Goal: Task Accomplishment & Management: Manage account settings

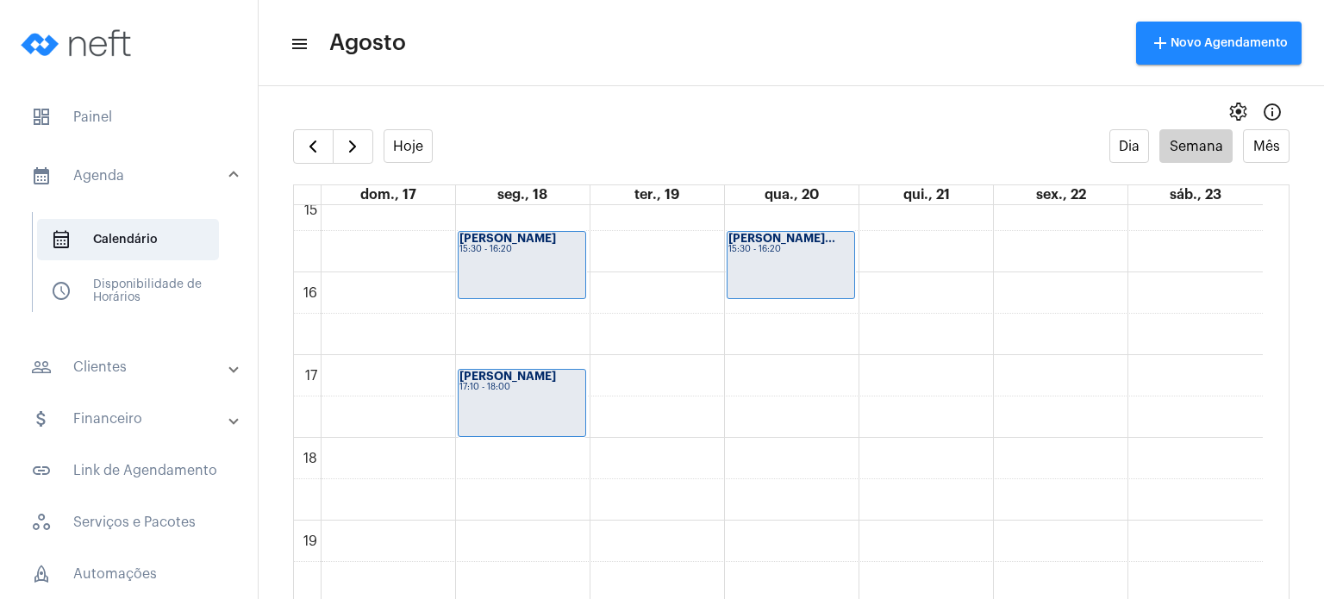
scroll to position [1264, 0]
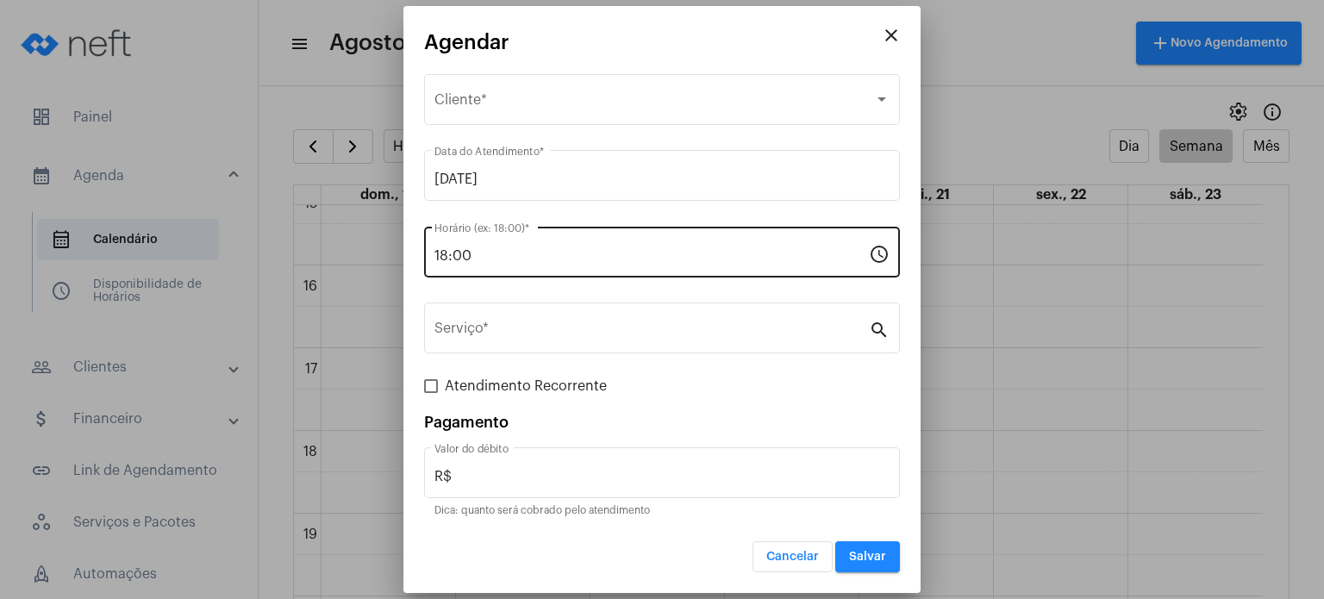
click at [633, 245] on div "18:00 Horário (ex: 18:00) *" at bounding box center [652, 250] width 435 height 54
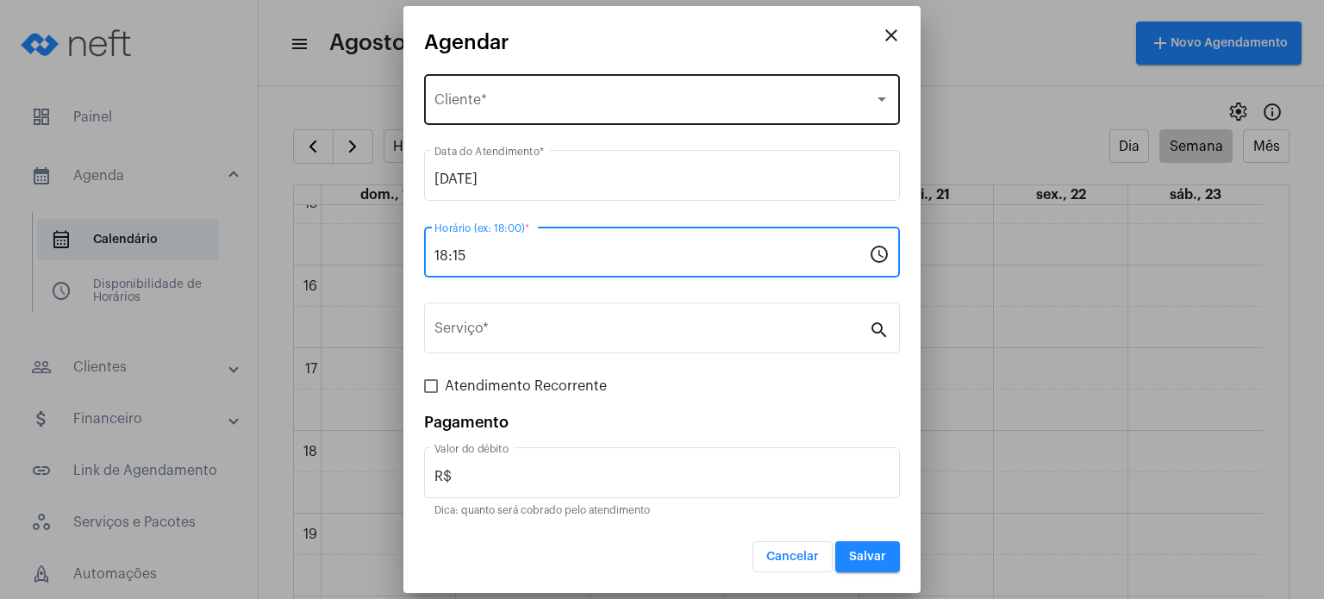
type input "18:15"
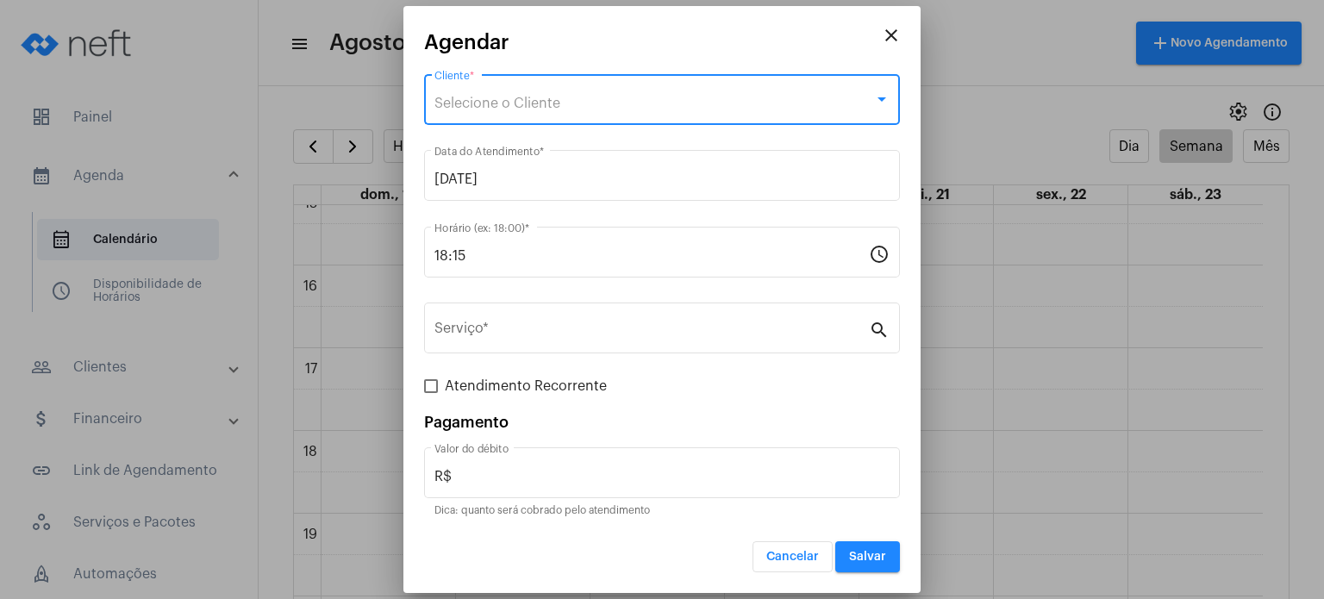
click at [547, 108] on span "Selecione o Cliente" at bounding box center [498, 104] width 126 height 14
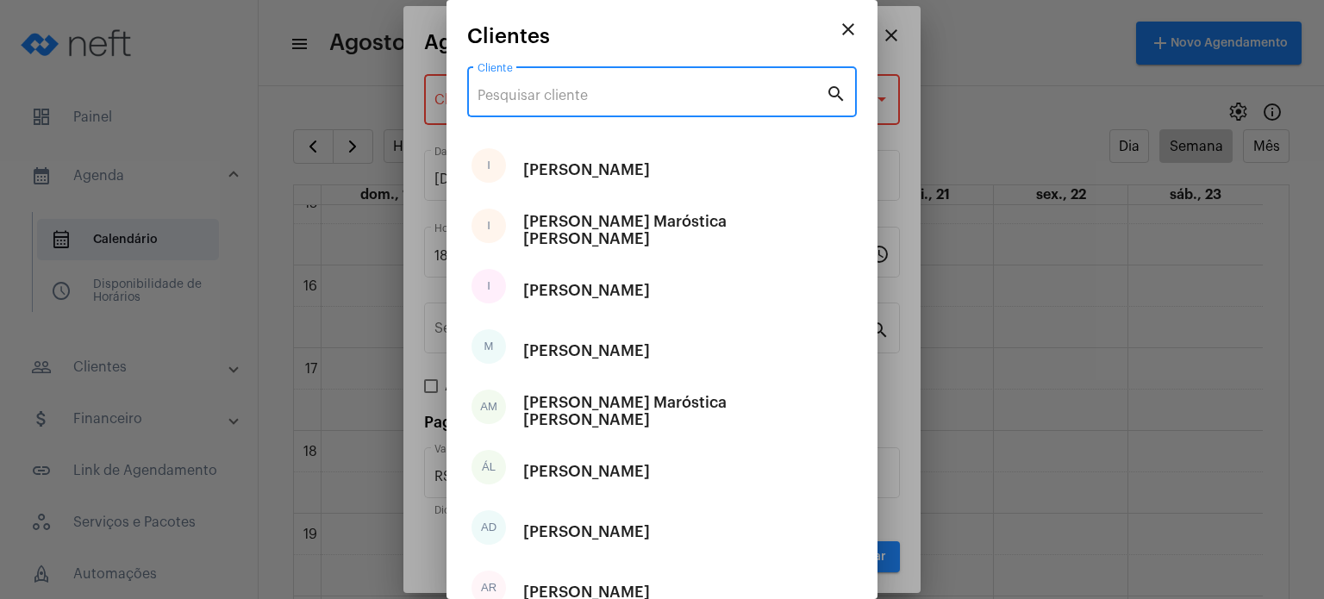
click at [543, 97] on input "Cliente" at bounding box center [652, 96] width 348 height 16
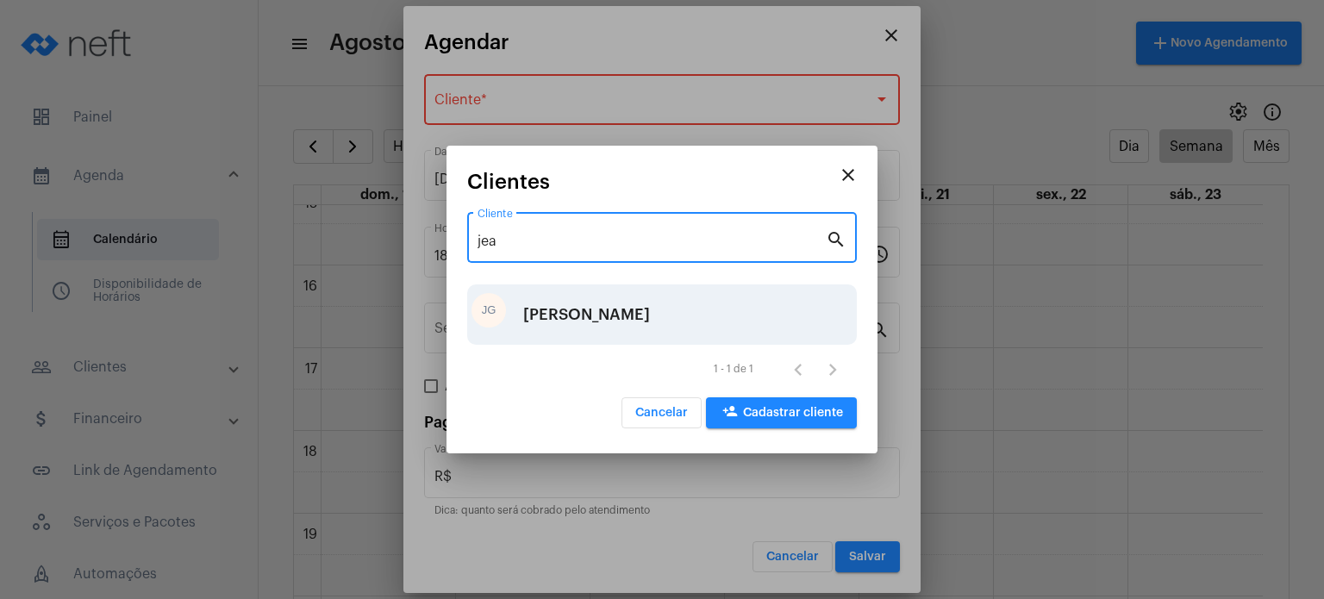
type input "jea"
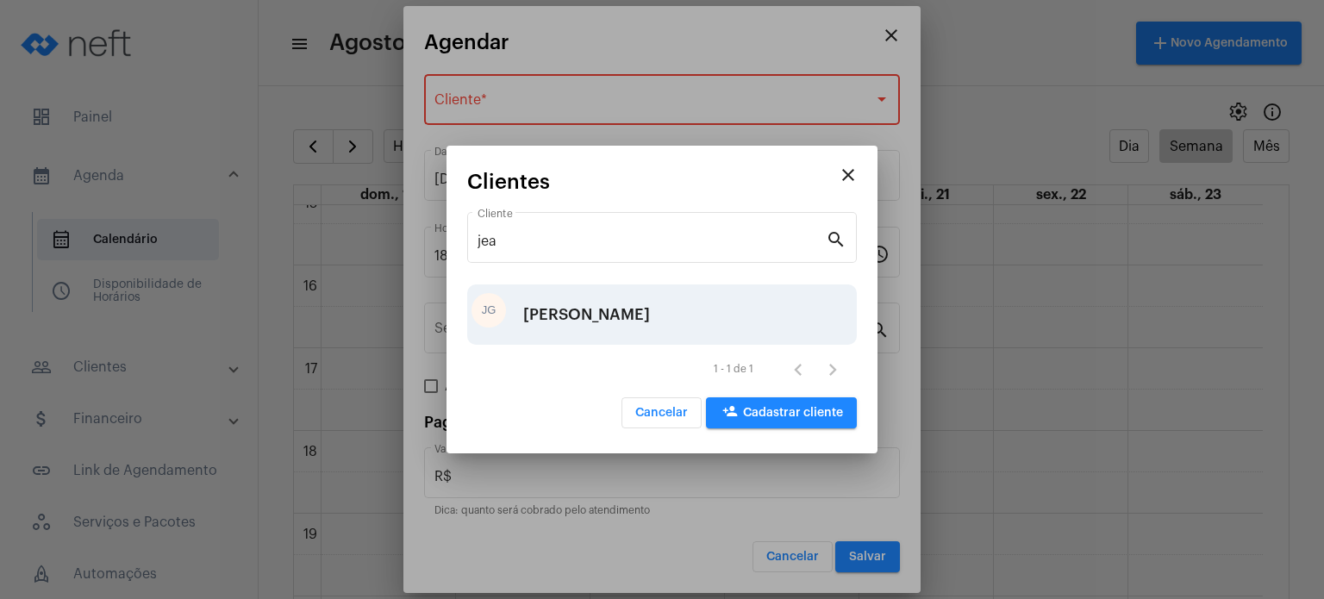
click at [562, 310] on div "[PERSON_NAME]" at bounding box center [586, 315] width 127 height 52
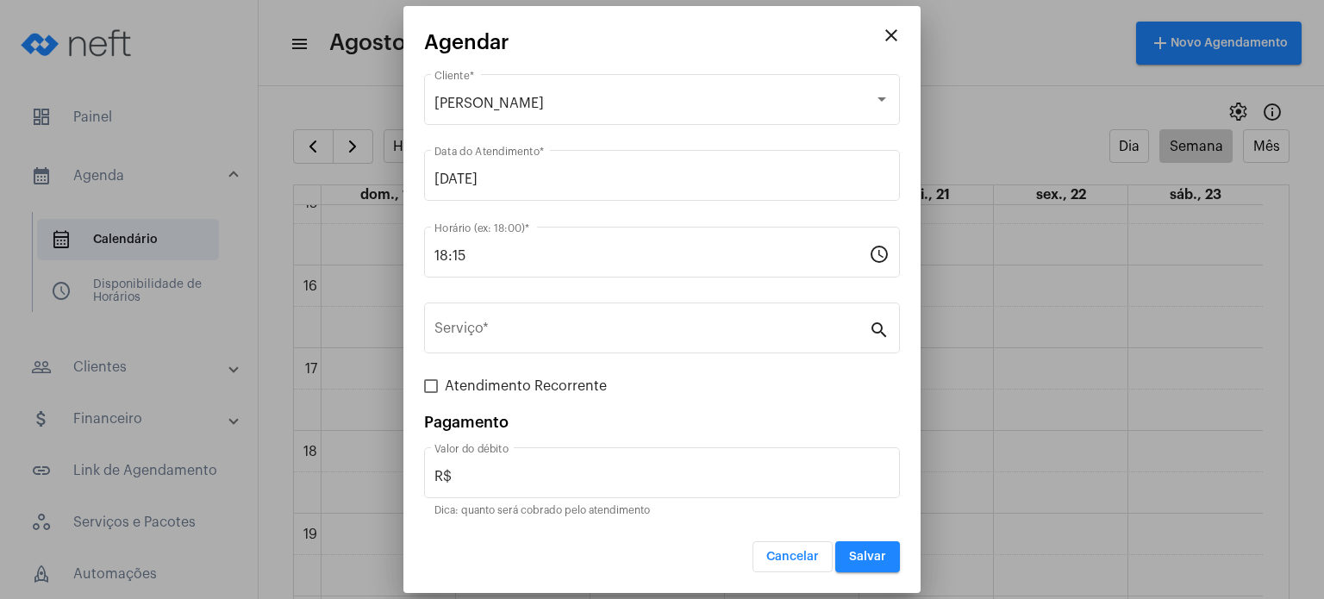
click at [562, 310] on div "Serviço *" at bounding box center [652, 326] width 435 height 54
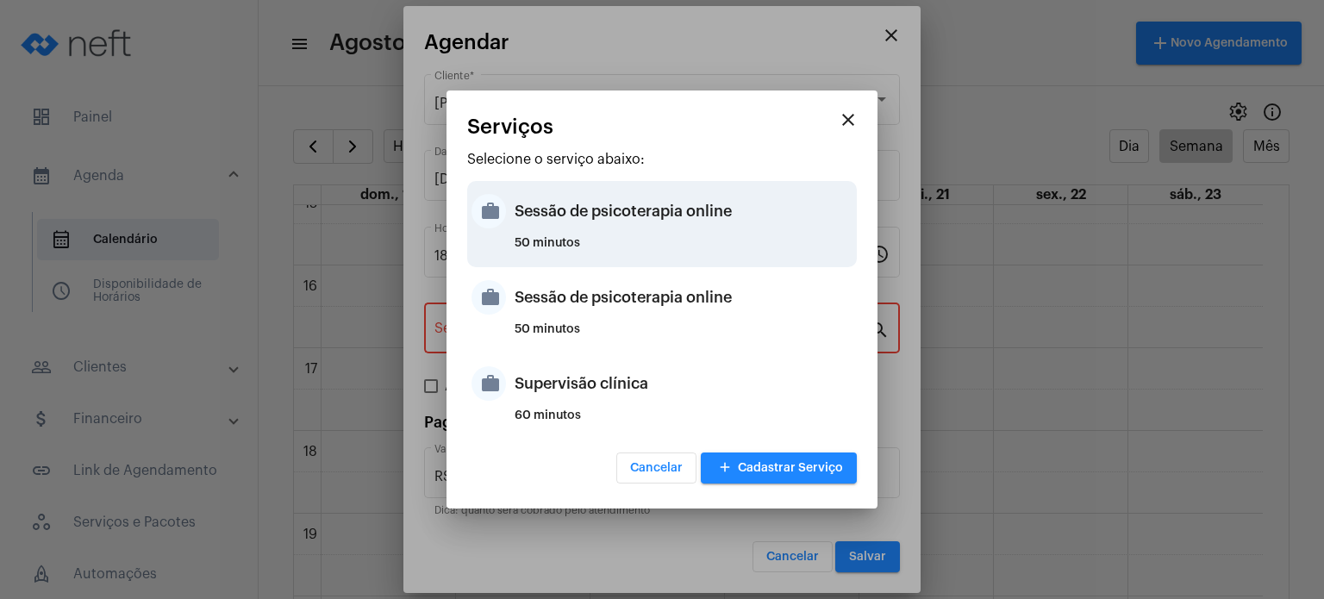
click at [586, 232] on div "Sessão de psicoterapia online" at bounding box center [684, 211] width 338 height 52
type input "Sessão de psicoterapia online"
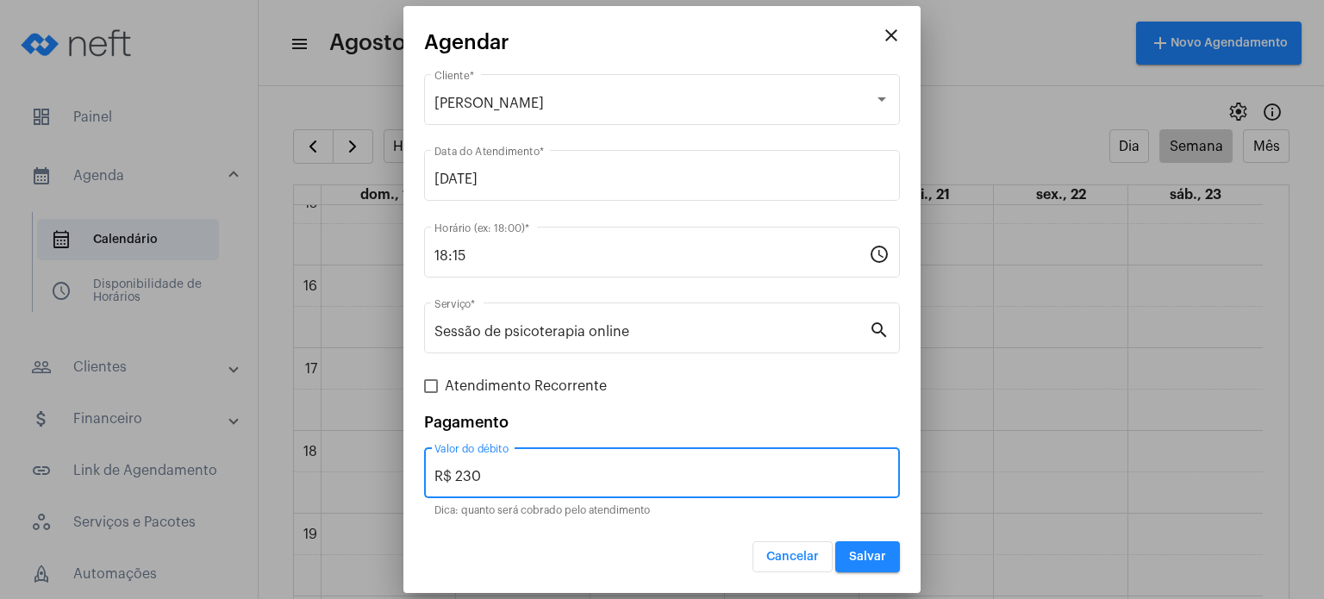
click at [767, 483] on input "R$ 230" at bounding box center [662, 477] width 455 height 16
type input "R$ 200"
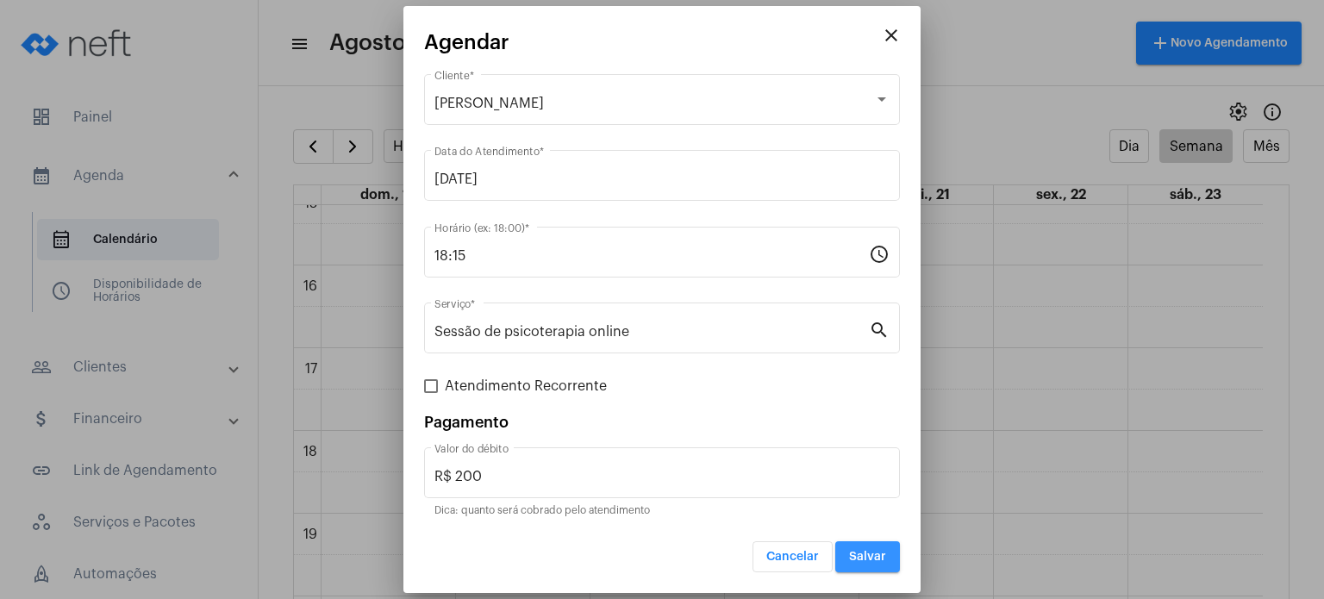
click at [873, 555] on span "Salvar" at bounding box center [867, 557] width 37 height 12
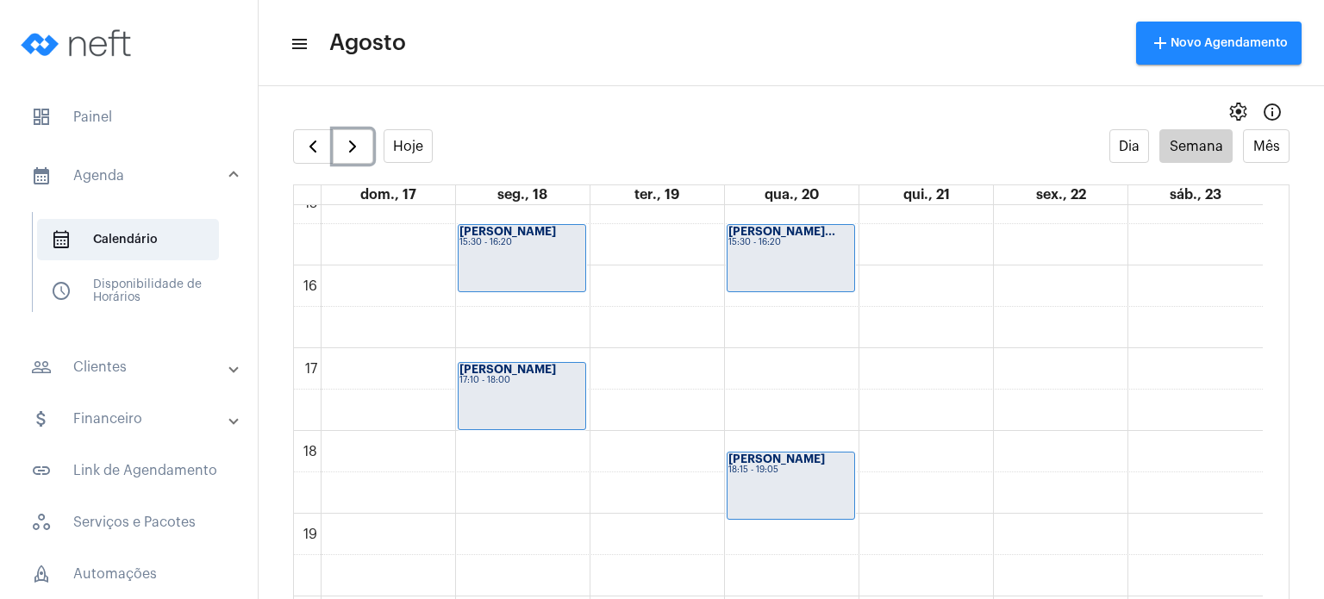
click at [561, 395] on div "[PERSON_NAME] 17:10 - 18:00" at bounding box center [522, 396] width 127 height 66
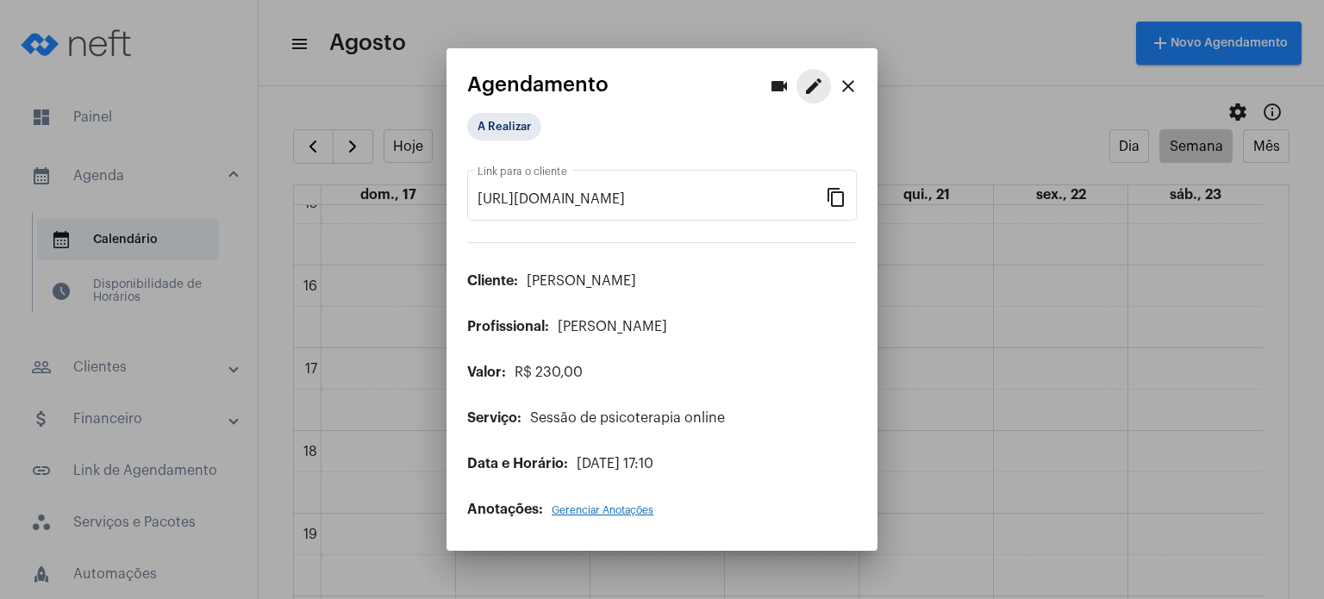
click at [821, 82] on mat-icon "edit" at bounding box center [814, 86] width 21 height 21
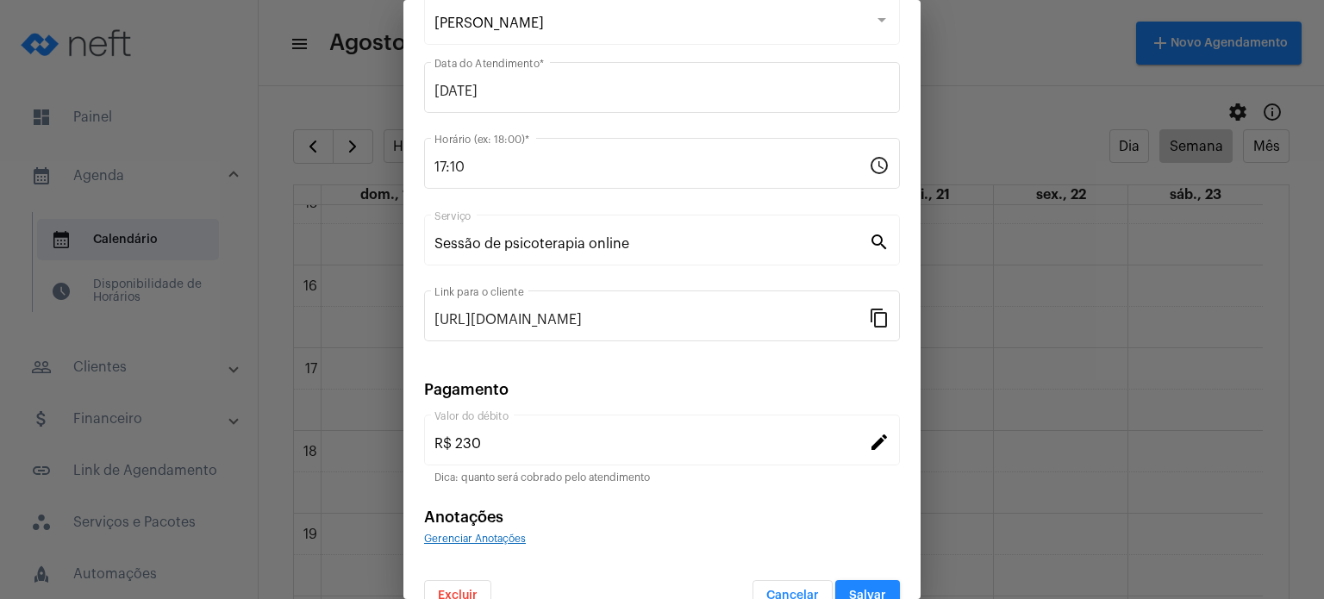
scroll to position [141, 0]
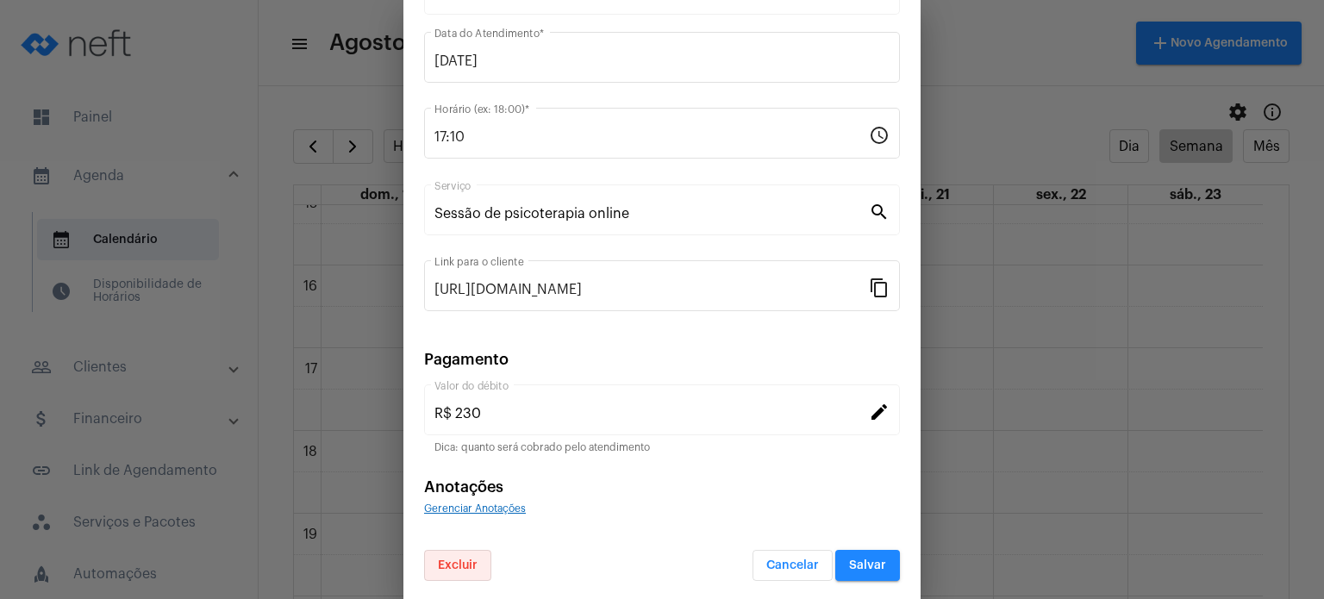
click at [470, 553] on button "Excluir" at bounding box center [457, 565] width 67 height 31
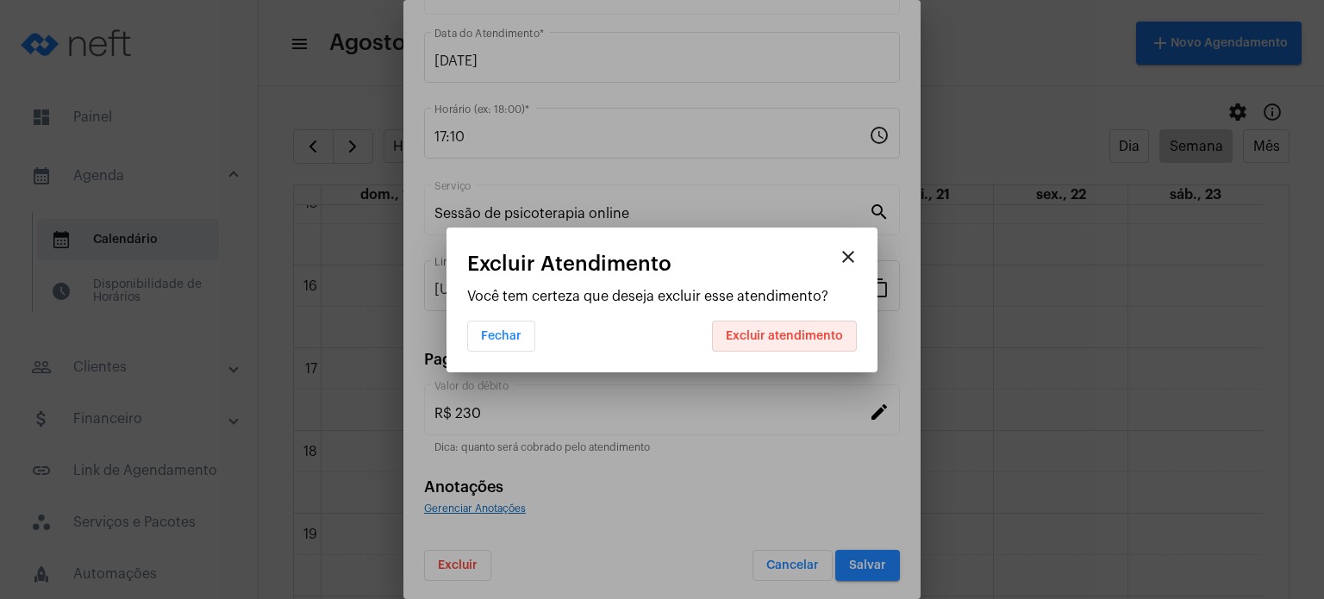
click at [821, 335] on span "Excluir atendimento" at bounding box center [784, 336] width 117 height 12
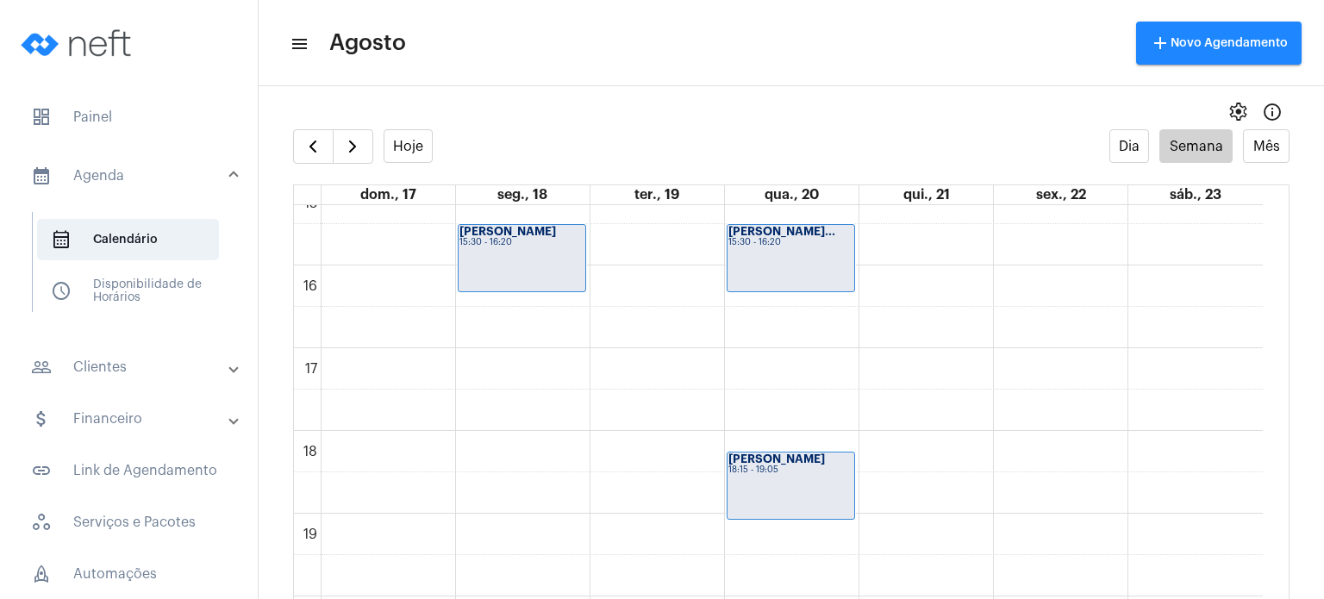
drag, startPoint x: 1279, startPoint y: 483, endPoint x: 1279, endPoint y: 445, distance: 37.9
click at [1279, 445] on full-calendar "Hoje Dia Semana Mês dom., 17 seg., 18 ter., 19 qua., 20 qui., 21 sex., 22 sáb.,…" at bounding box center [792, 381] width 1066 height 504
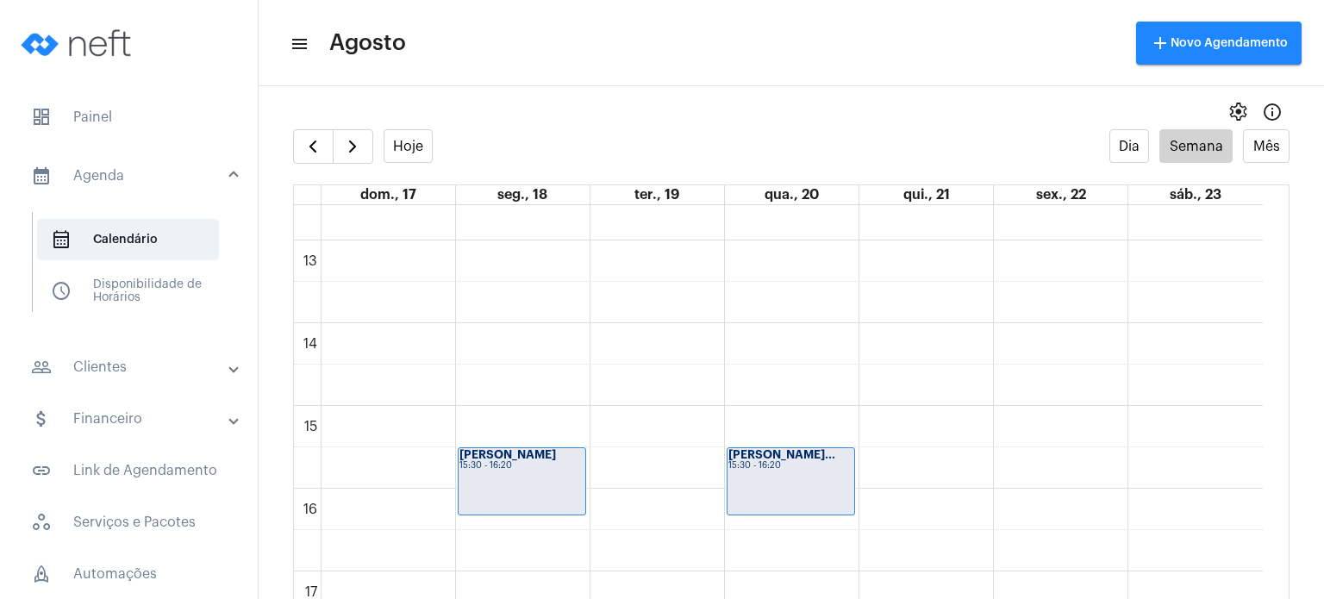
scroll to position [1037, 0]
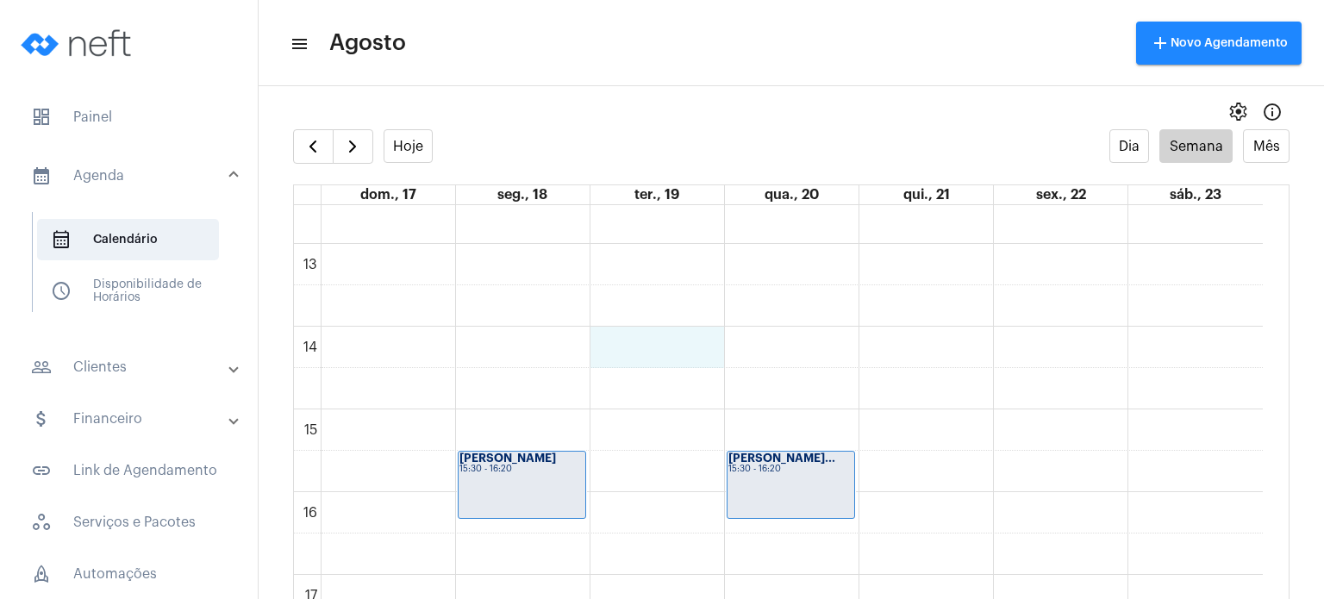
click at [614, 346] on div "00 01 02 03 04 05 06 07 08 09 10 11 12 13 14 15 16 17 18 19 20 21 22 23 Izzi Vi…" at bounding box center [778, 161] width 969 height 1986
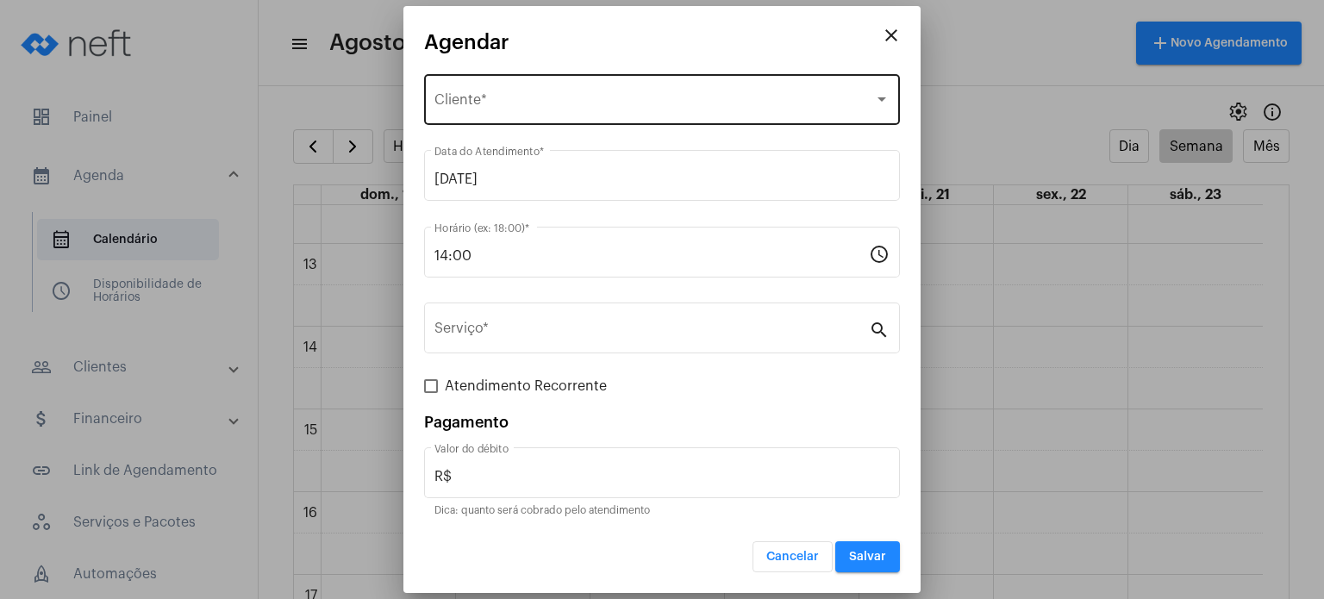
click at [585, 114] on div "Selecione o Cliente Cliente *" at bounding box center [662, 98] width 455 height 54
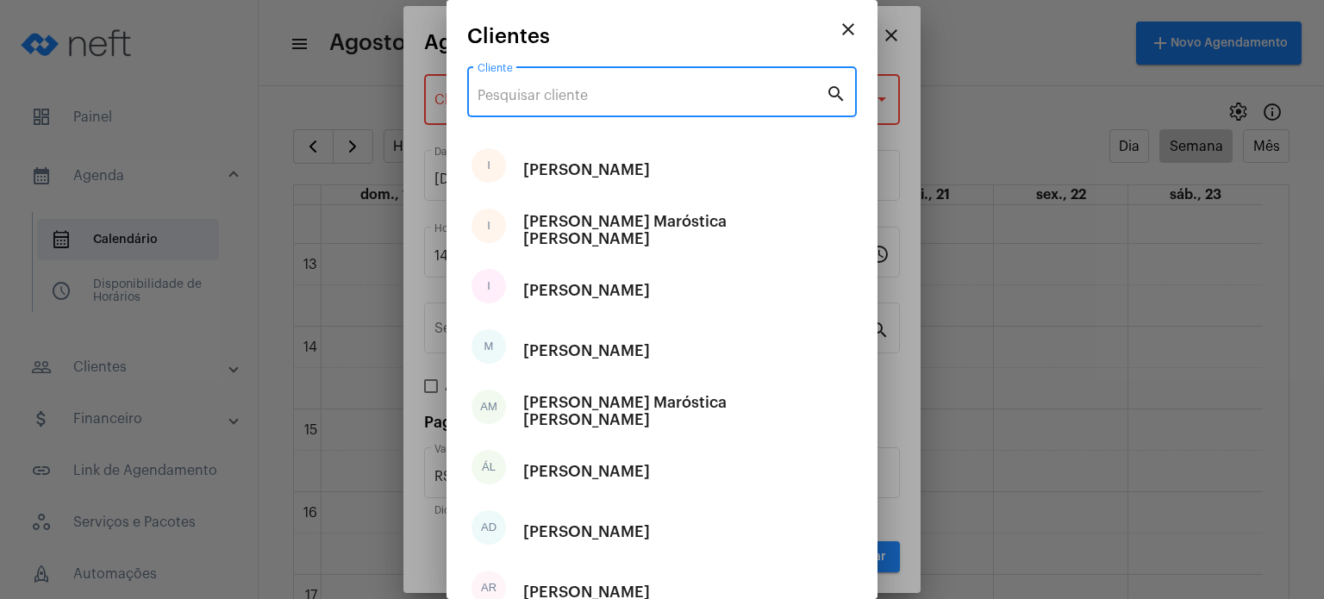
click at [572, 94] on input "Cliente" at bounding box center [652, 96] width 348 height 16
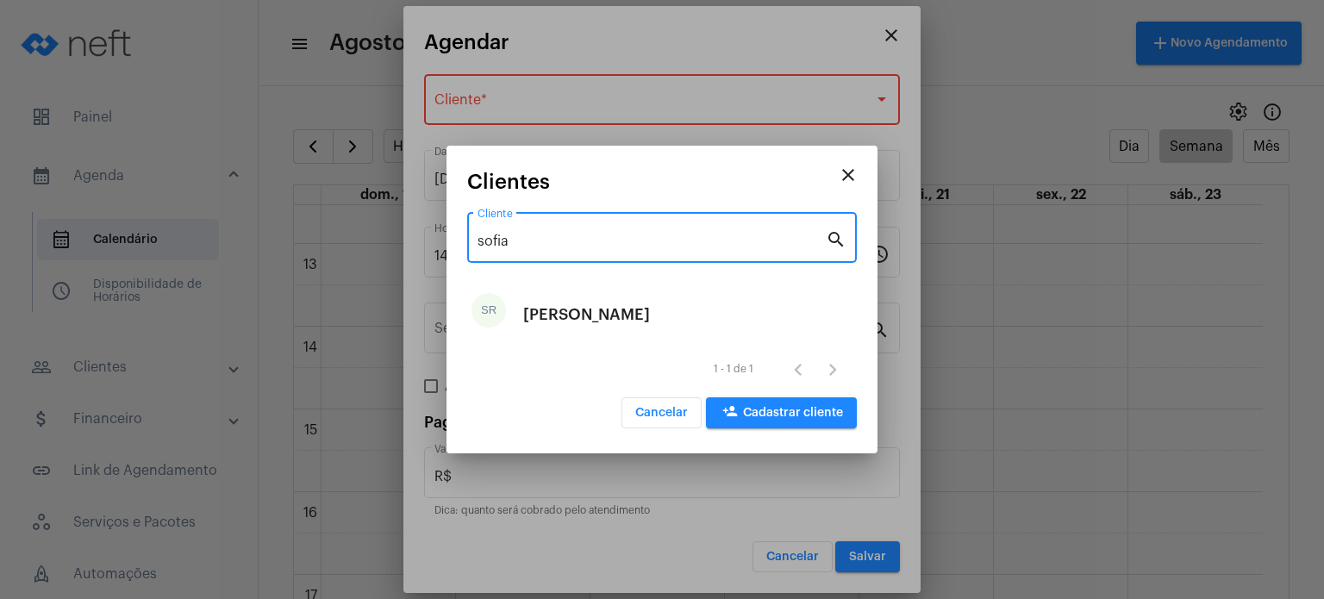
type input "sofia"
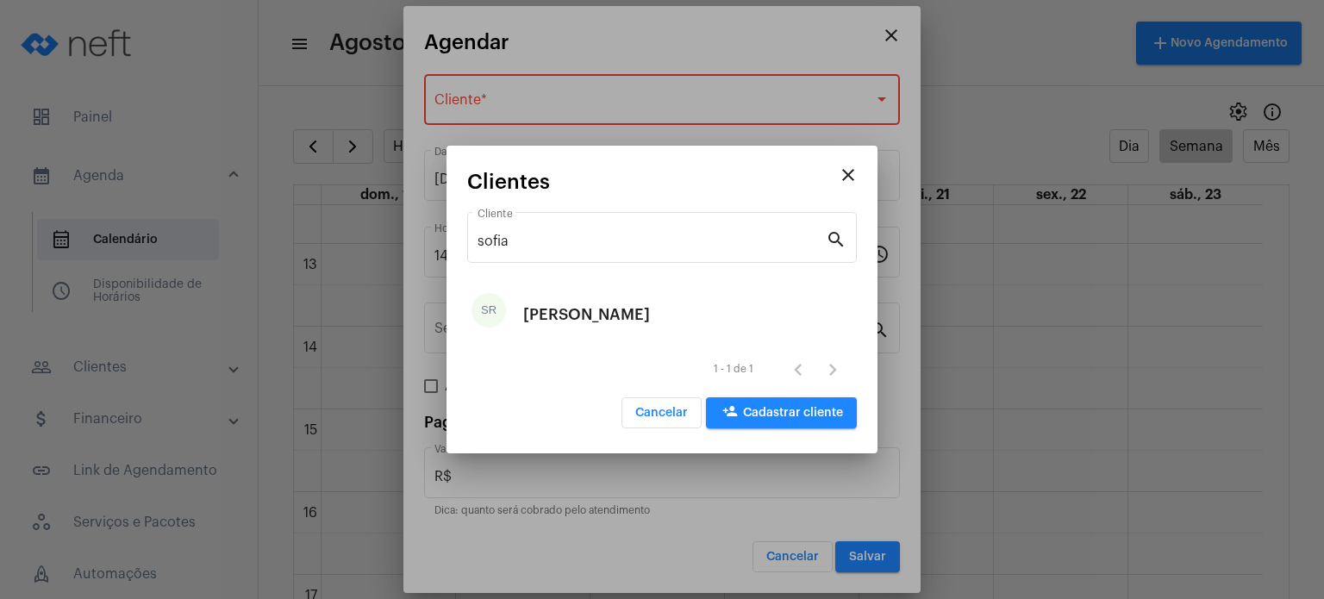
click at [574, 320] on div "[PERSON_NAME]" at bounding box center [586, 315] width 127 height 52
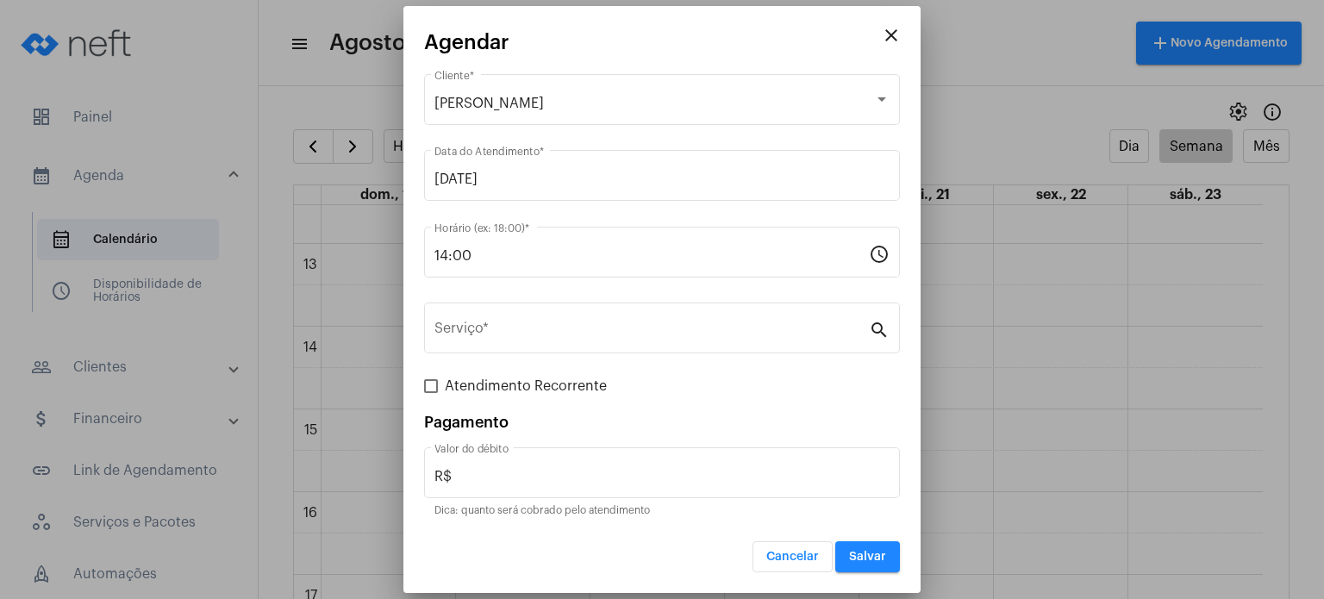
click at [574, 320] on div "Serviço *" at bounding box center [652, 326] width 435 height 54
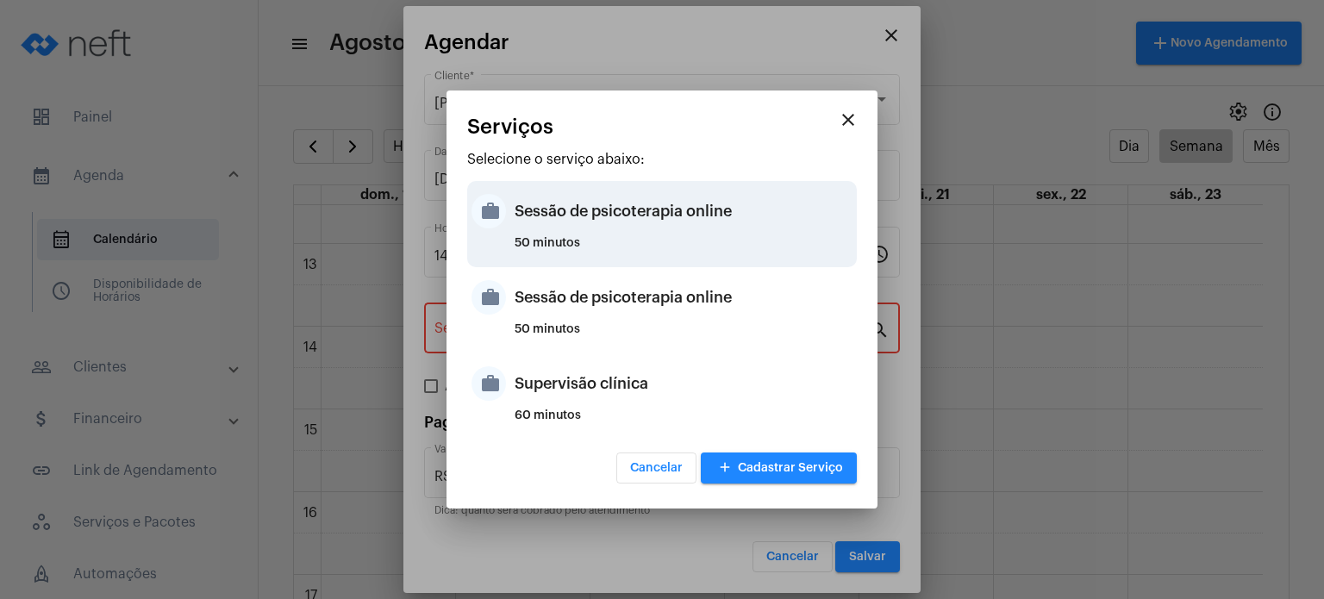
click at [641, 234] on div "Sessão de psicoterapia online" at bounding box center [684, 211] width 338 height 52
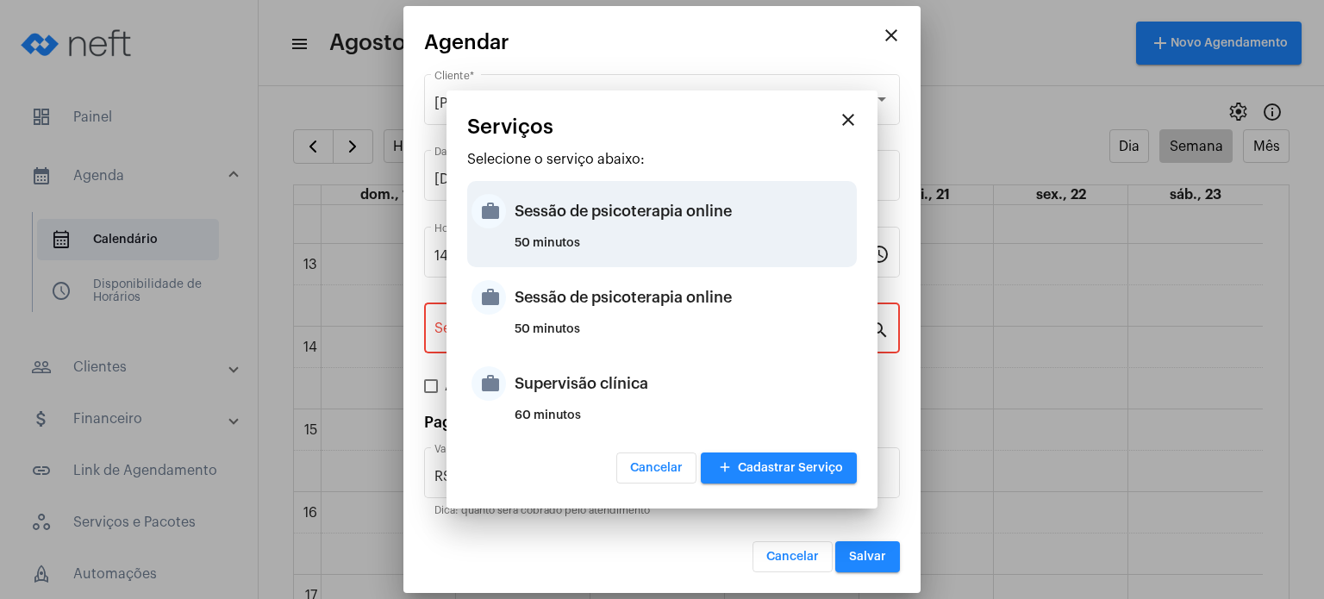
type input "Sessão de psicoterapia online"
type input "R$ 230"
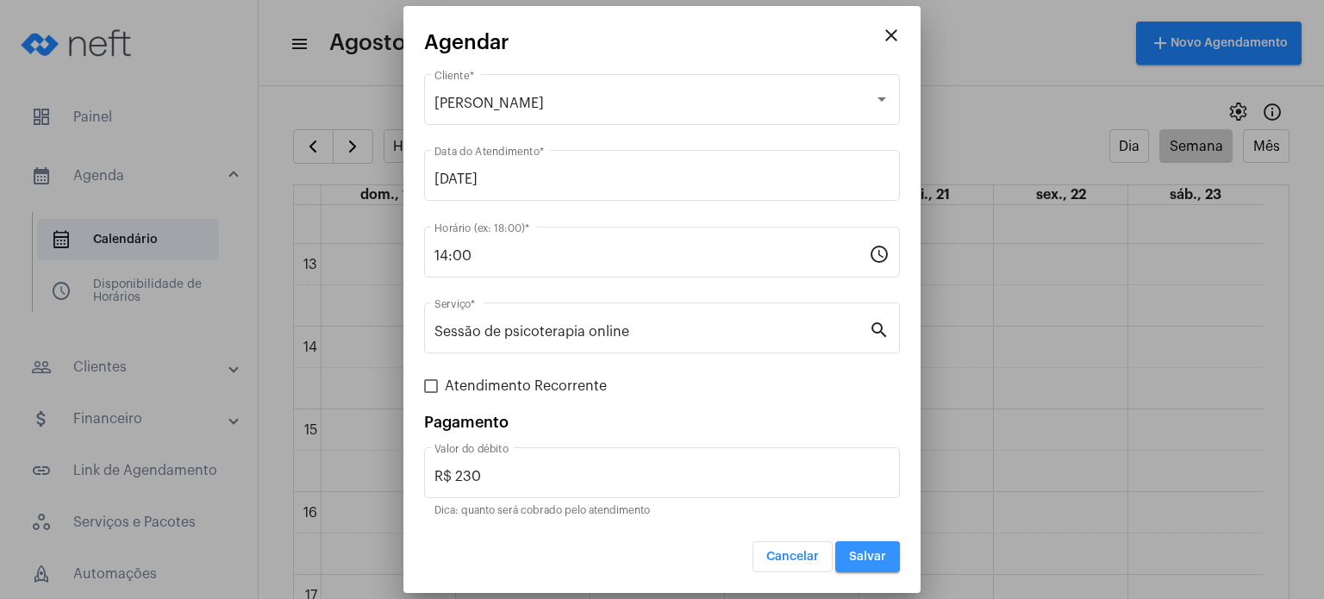
click at [859, 558] on span "Salvar" at bounding box center [867, 557] width 37 height 12
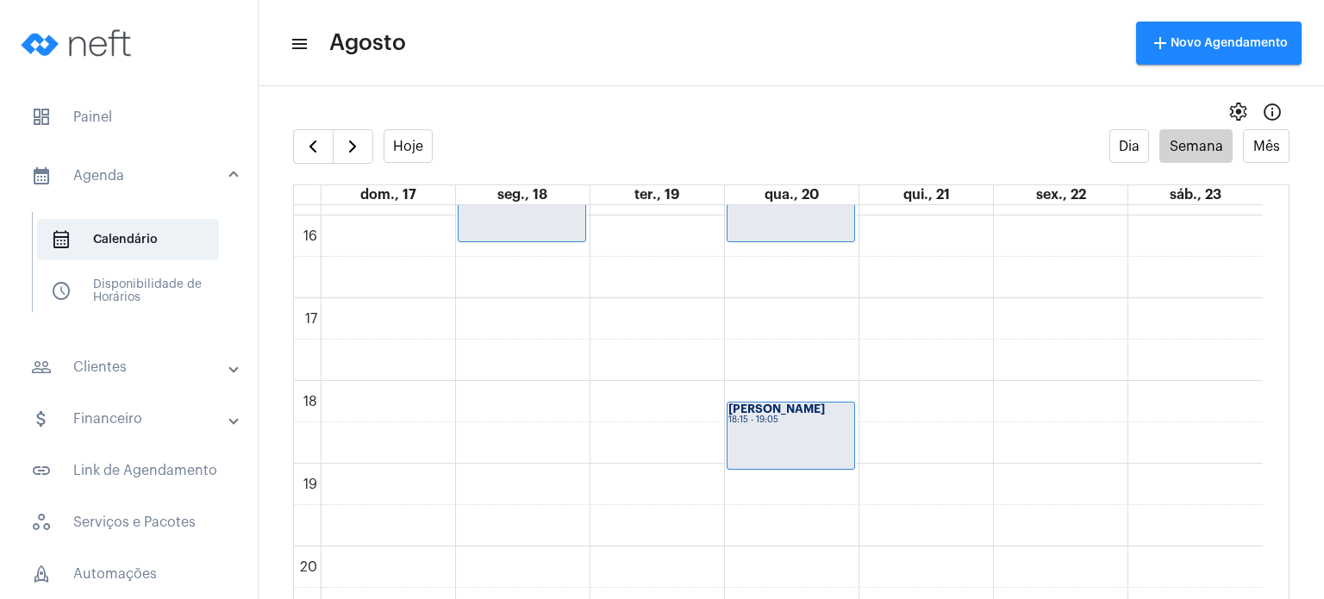
scroll to position [1310, 0]
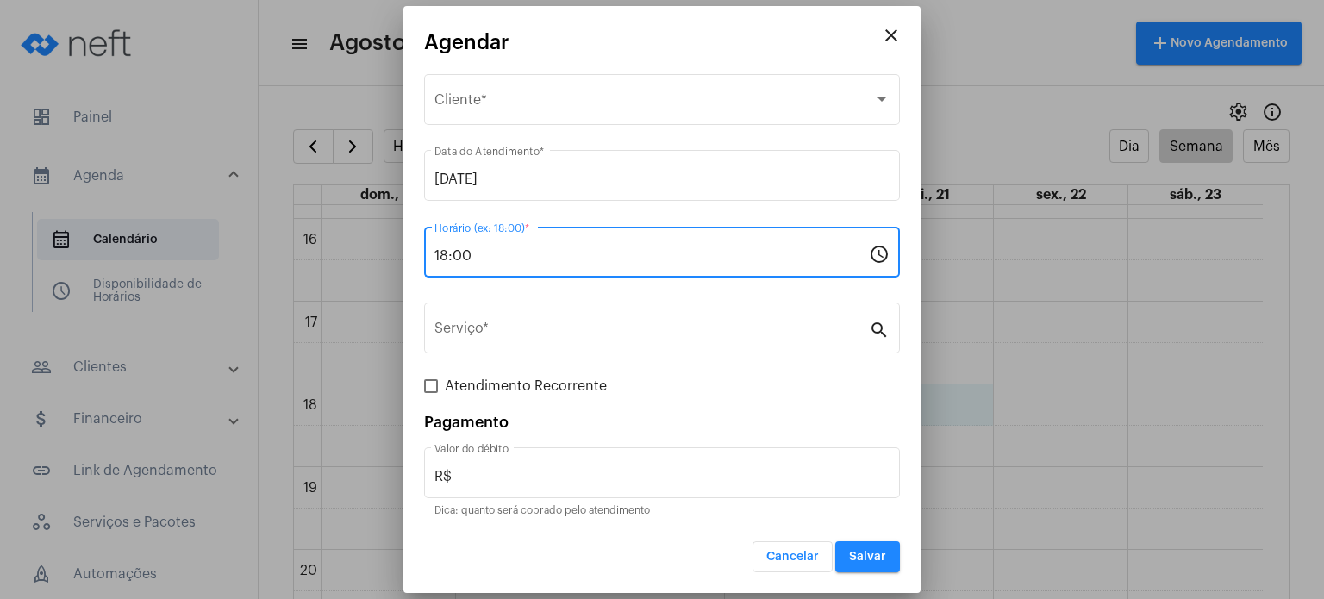
click at [547, 251] on input "18:00" at bounding box center [652, 256] width 435 height 16
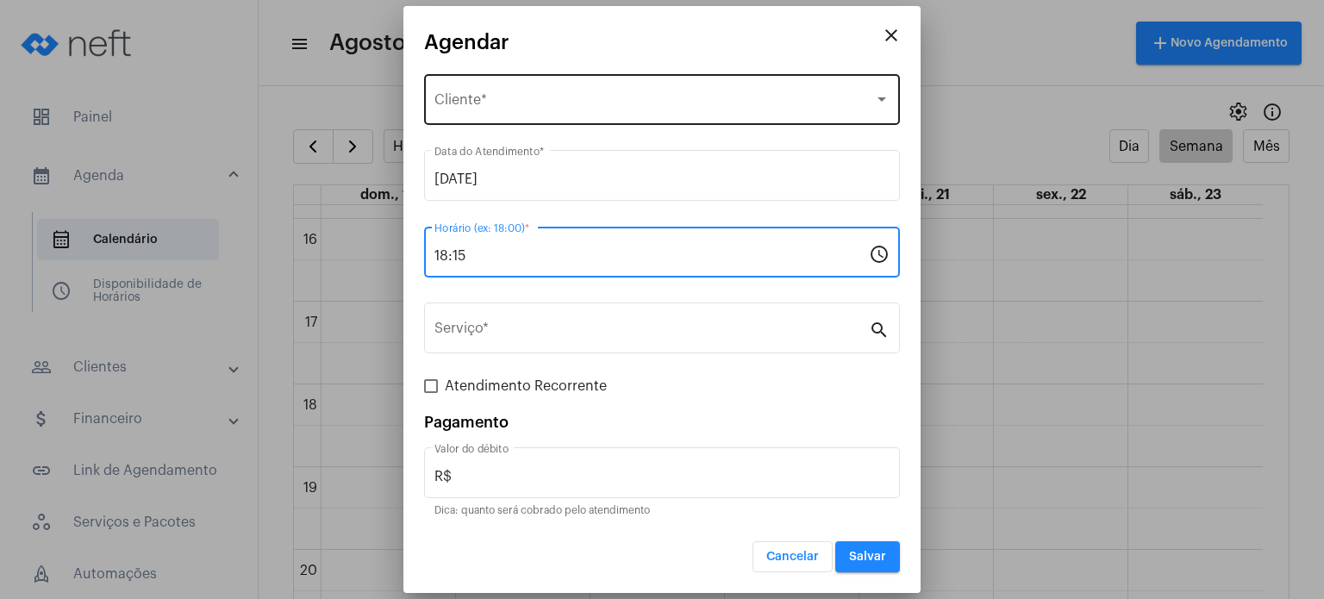
type input "18:15"
click at [572, 109] on div "Selecione o Cliente" at bounding box center [655, 104] width 440 height 16
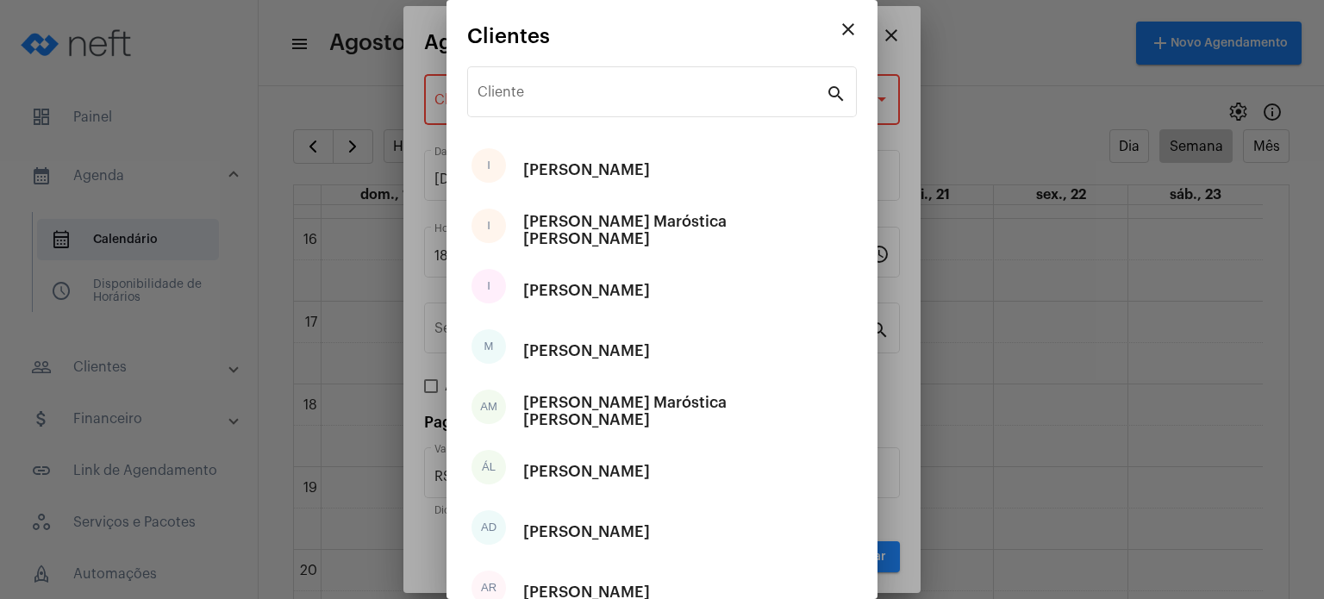
click at [572, 109] on div "Cliente" at bounding box center [652, 90] width 348 height 54
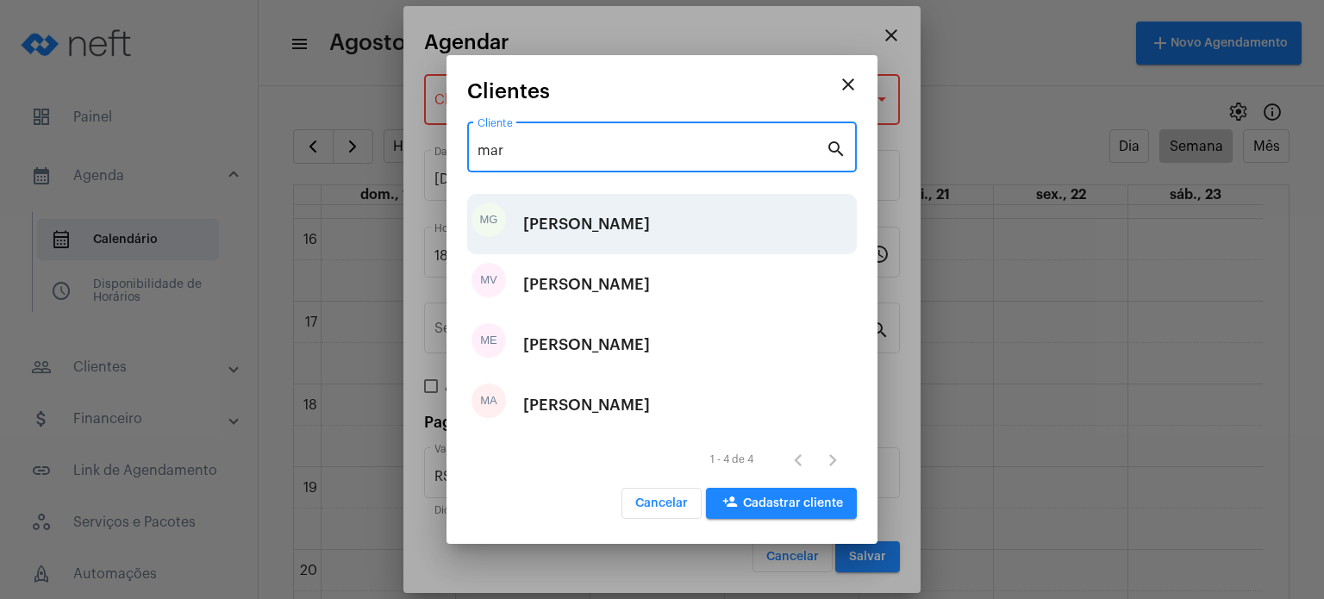
type input "mar"
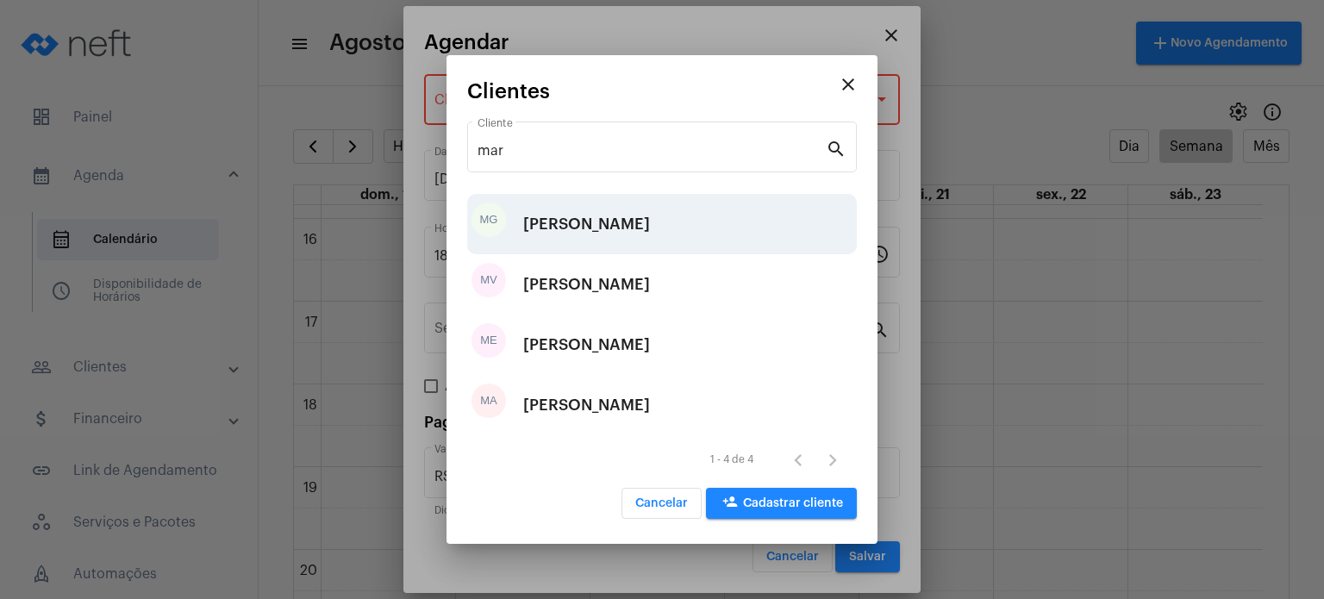
click at [583, 218] on div "[PERSON_NAME]" at bounding box center [586, 224] width 127 height 52
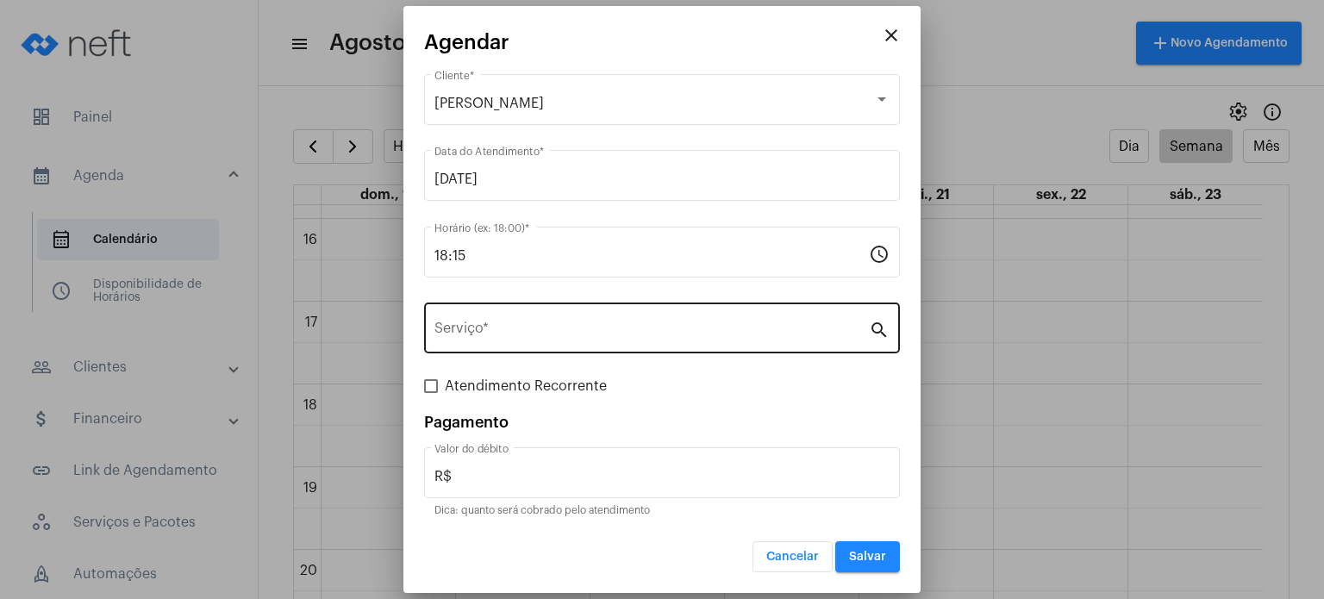
click at [585, 323] on div "Serviço *" at bounding box center [652, 326] width 435 height 54
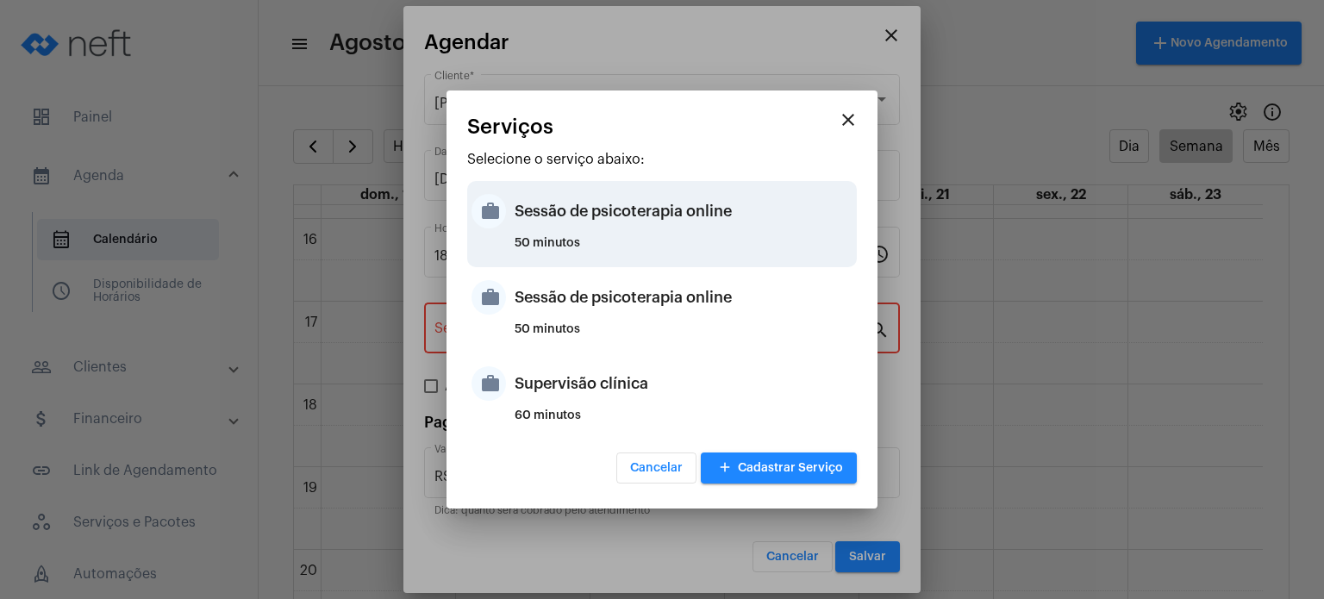
click at [610, 250] on div "50 minutos" at bounding box center [684, 250] width 338 height 26
type input "Sessão de psicoterapia online"
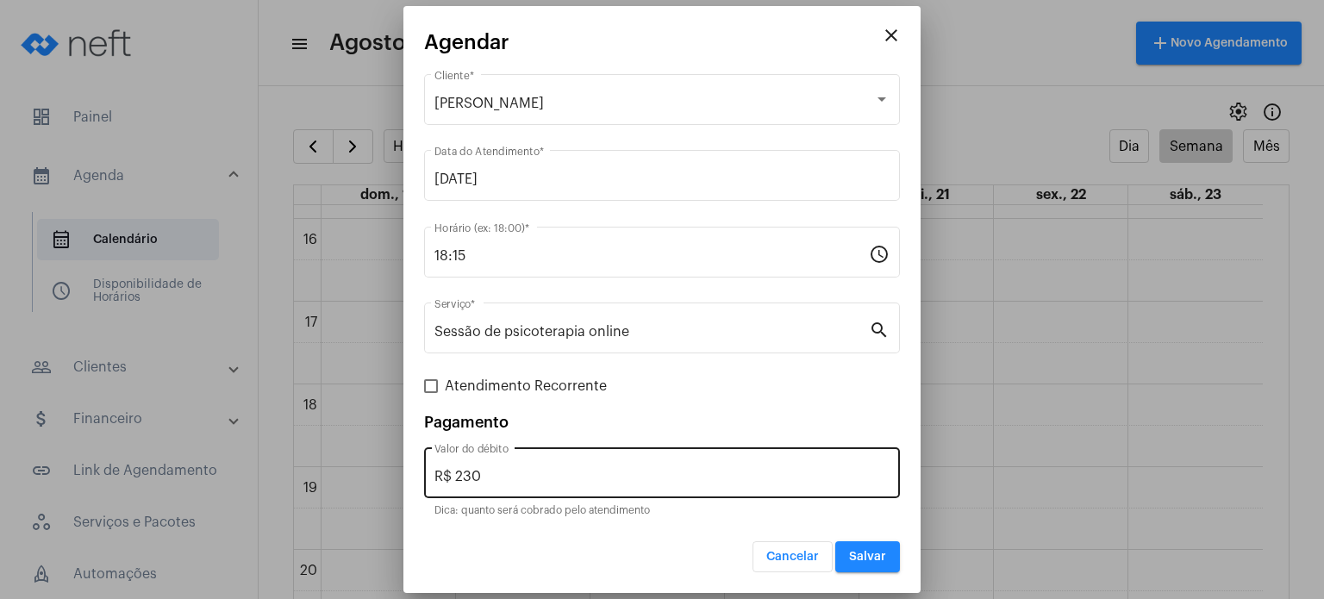
click at [759, 491] on div "R$ 230 Valor do débito" at bounding box center [662, 471] width 455 height 54
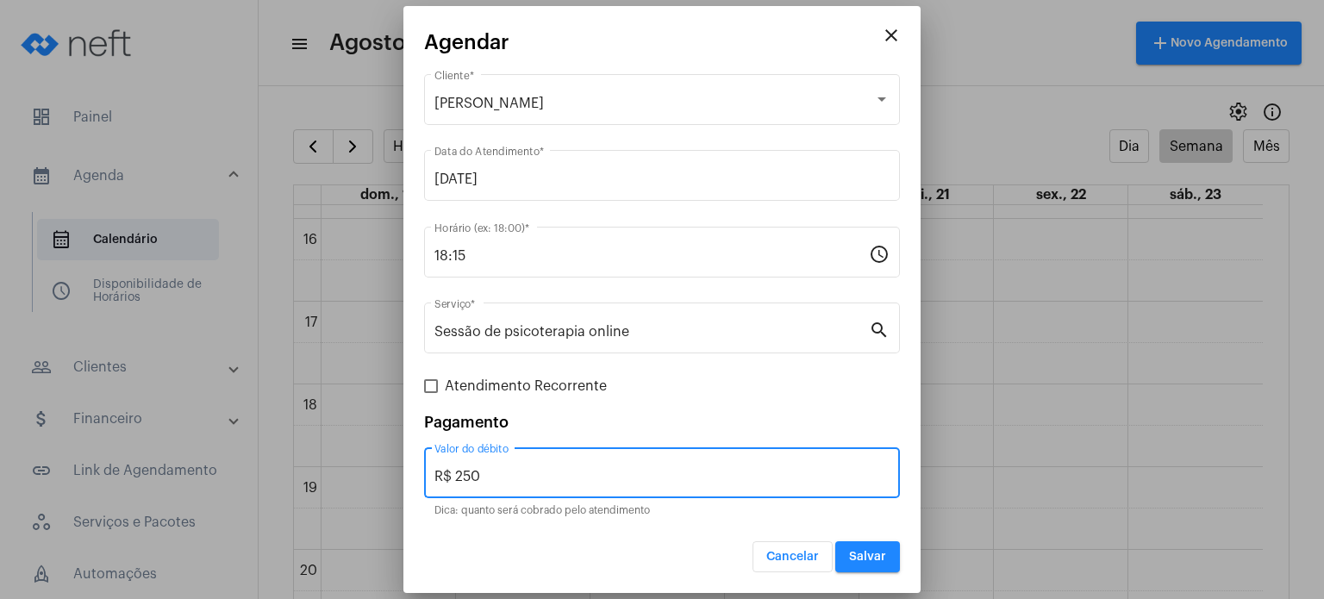
type input "R$ 250"
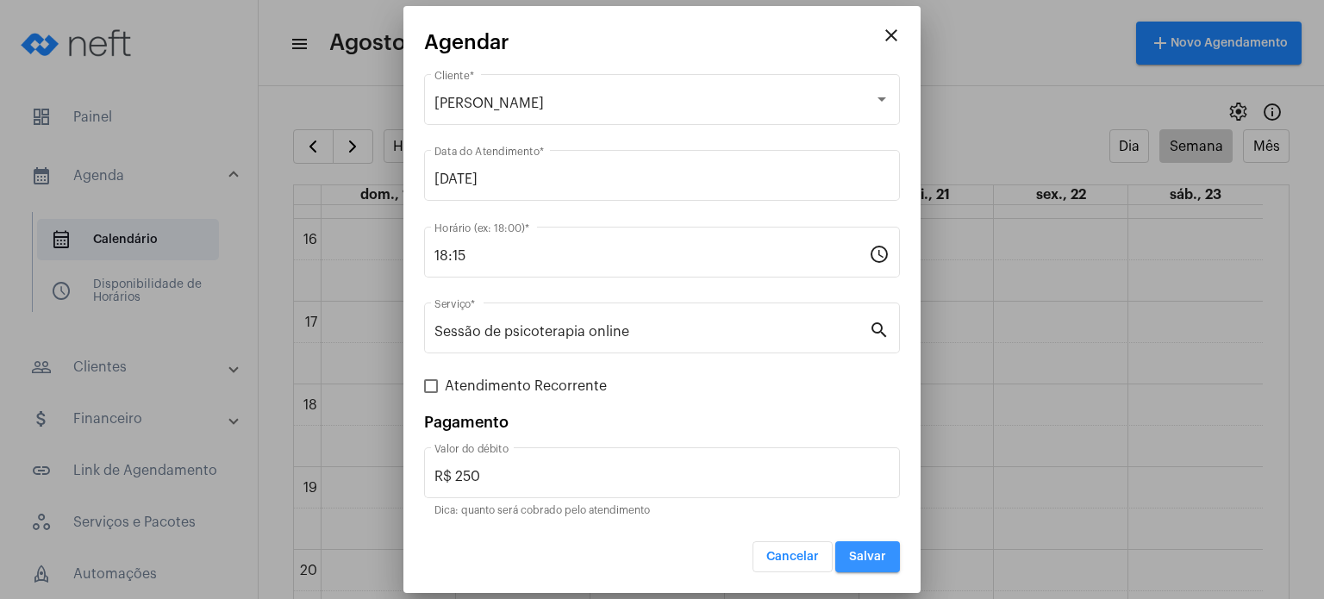
click at [841, 541] on button "Salvar" at bounding box center [867, 556] width 65 height 31
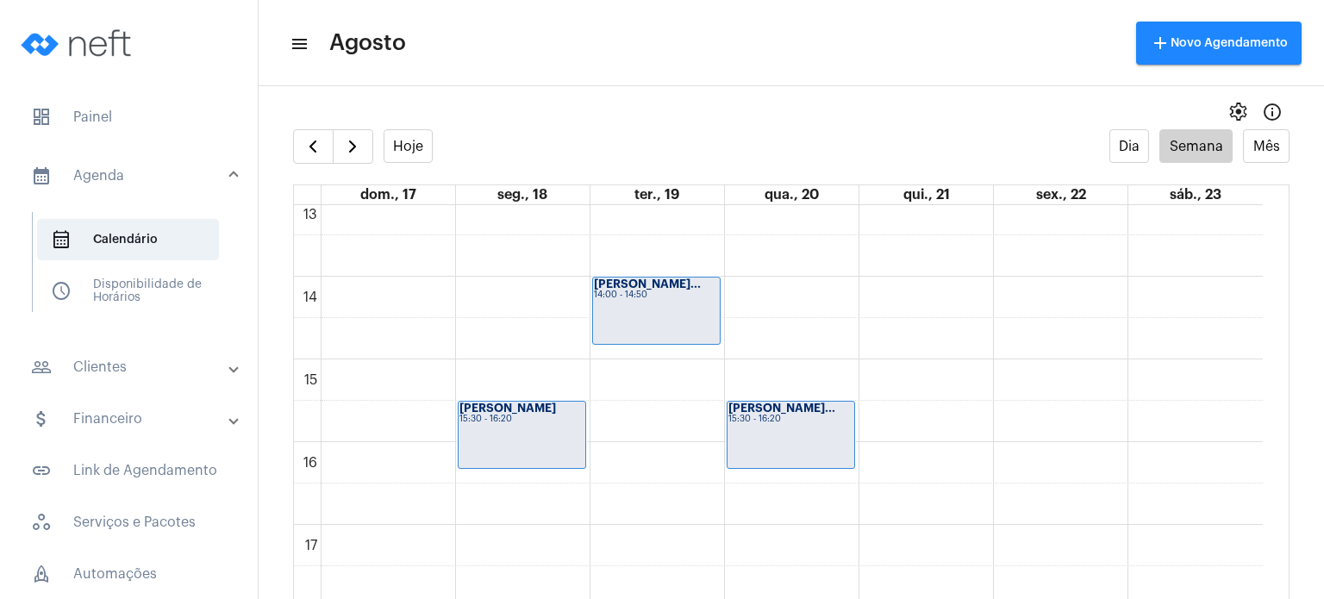
scroll to position [1094, 0]
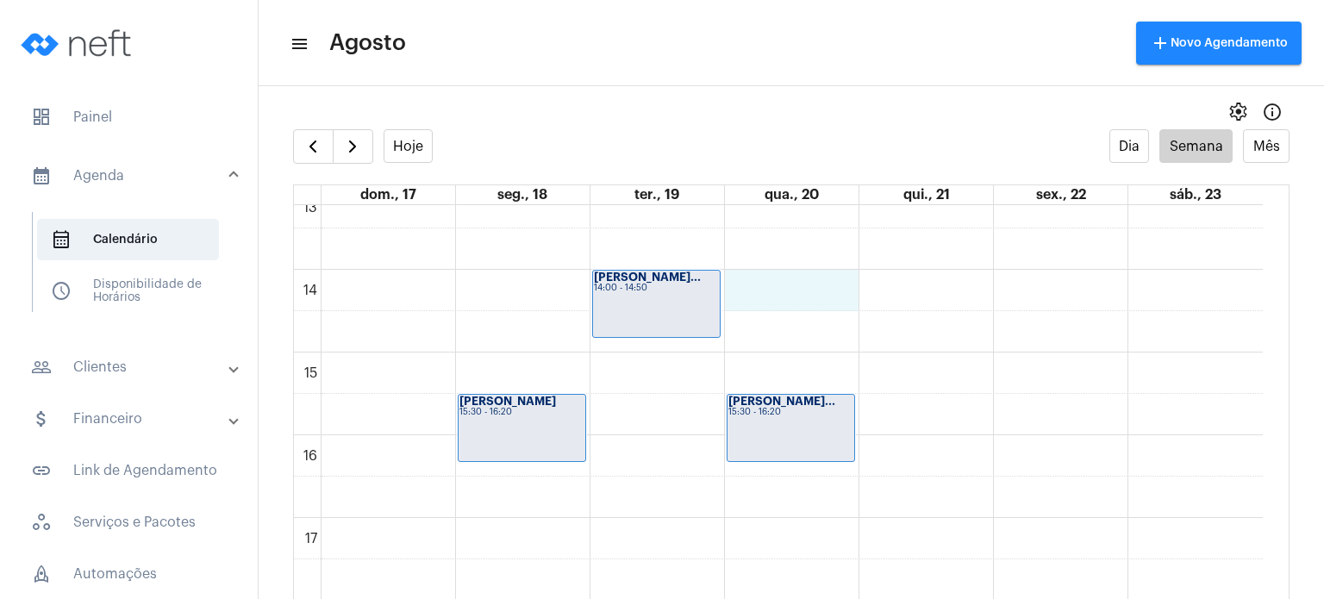
click at [780, 289] on div "00 01 02 03 04 05 06 07 08 09 10 11 12 13 14 15 16 17 18 19 20 21 22 23 Izzi Vi…" at bounding box center [778, 104] width 969 height 1986
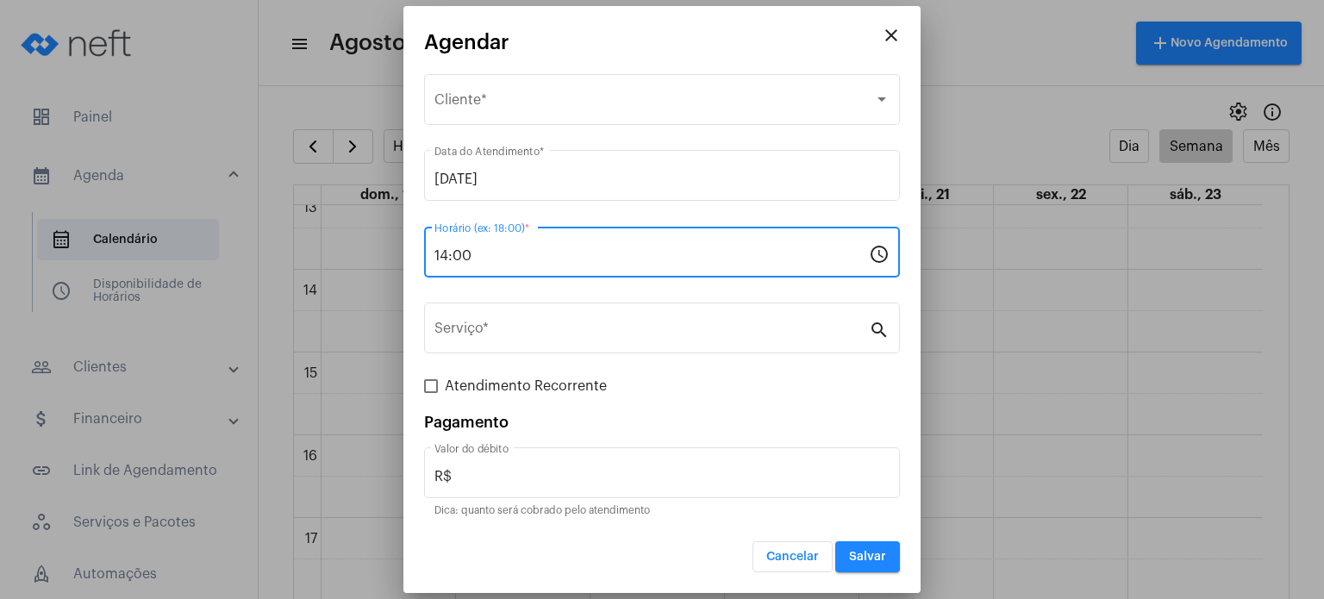
click at [664, 260] on input "14:00" at bounding box center [652, 256] width 435 height 16
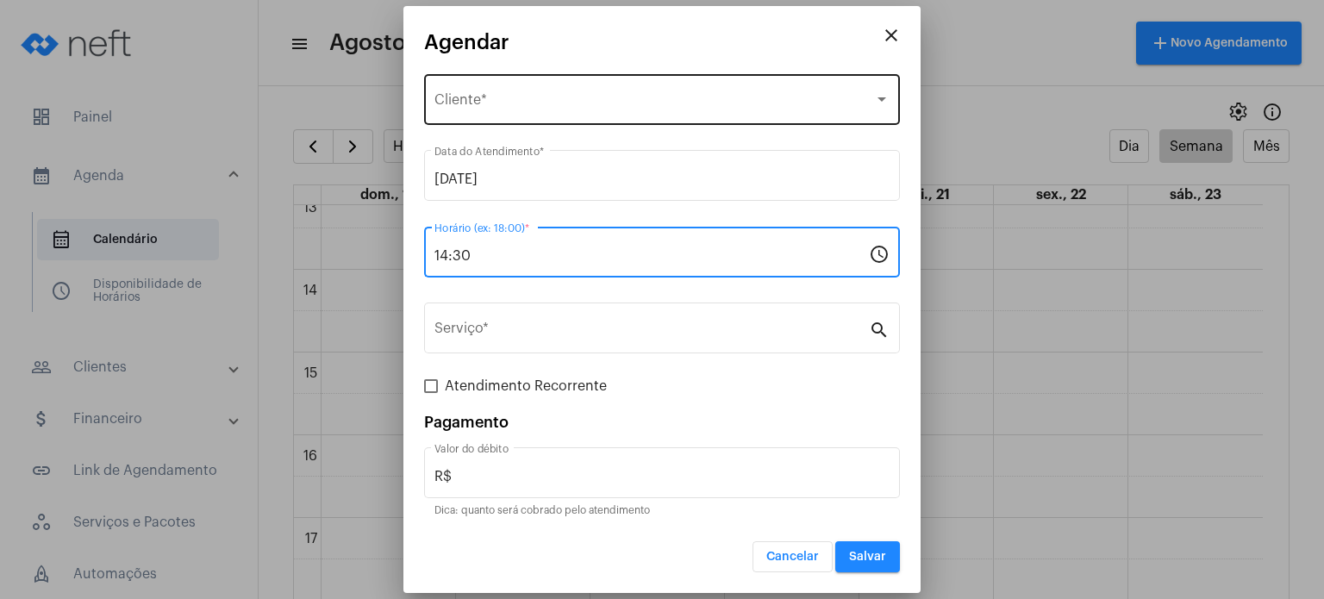
type input "14:30"
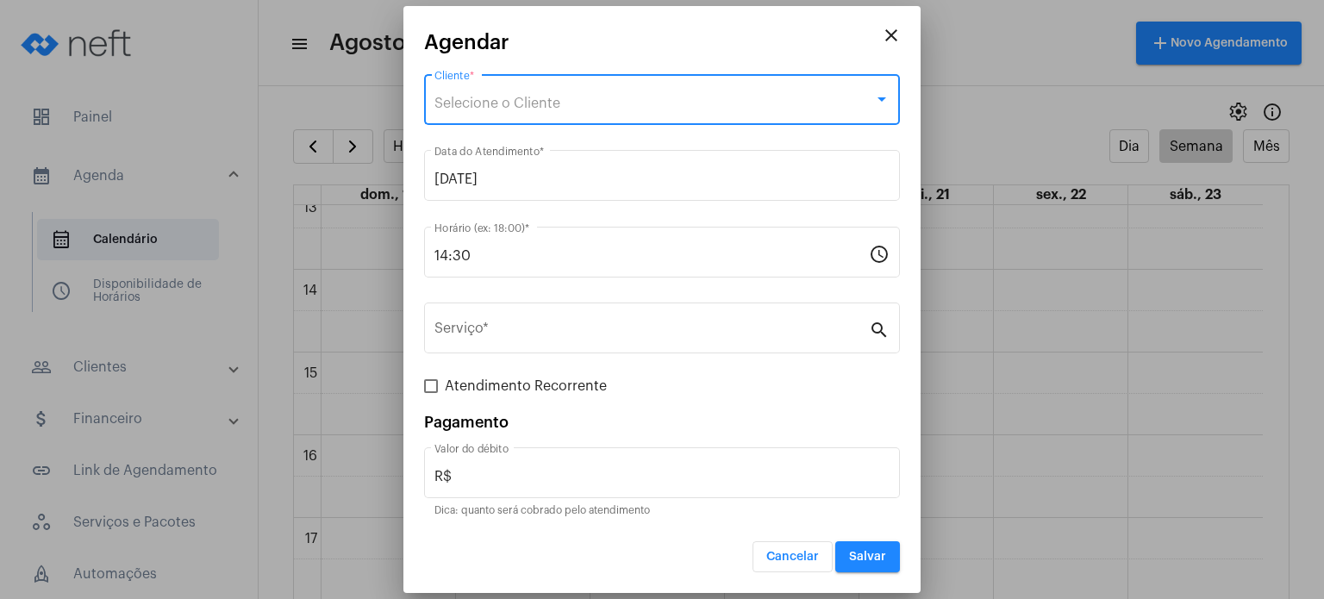
click at [618, 103] on div "Selecione o Cliente" at bounding box center [655, 104] width 440 height 16
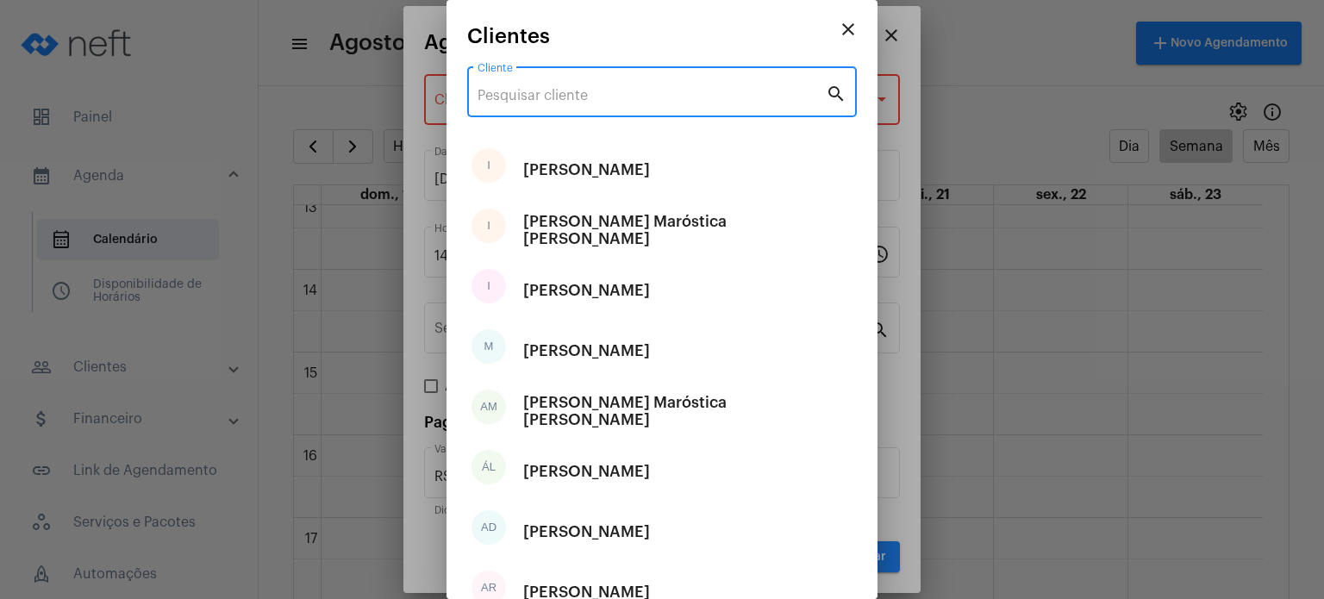
click at [612, 91] on input "Cliente" at bounding box center [652, 96] width 348 height 16
click at [624, 98] on input "Cliente" at bounding box center [652, 96] width 348 height 16
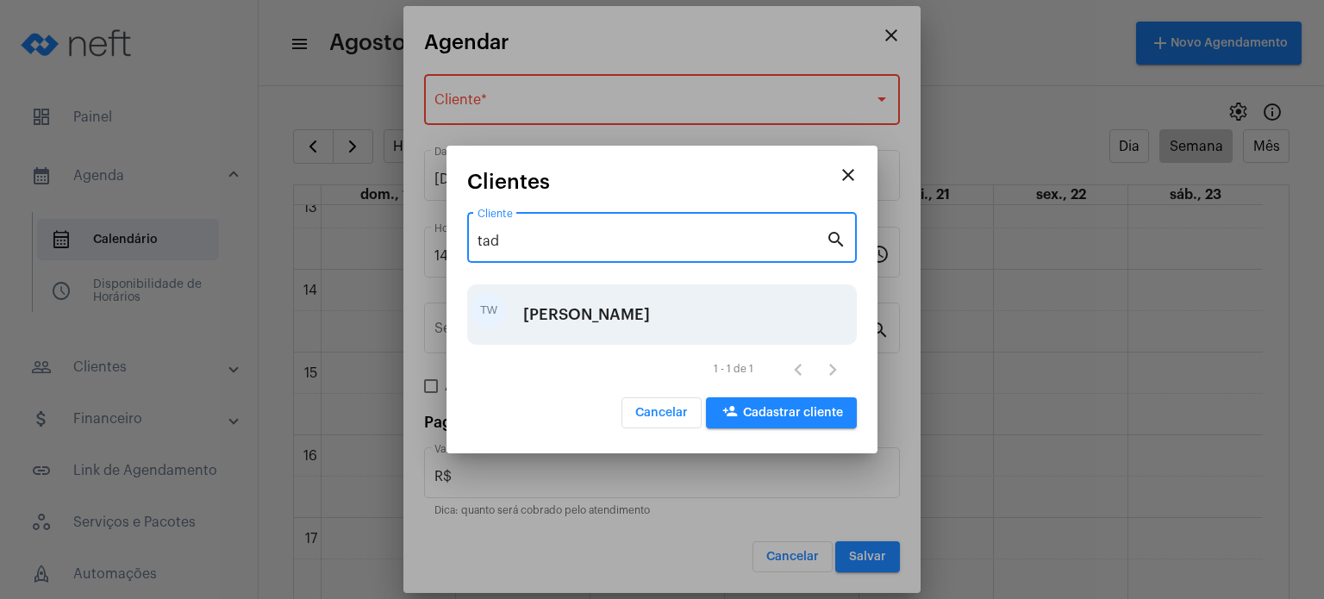
type input "tad"
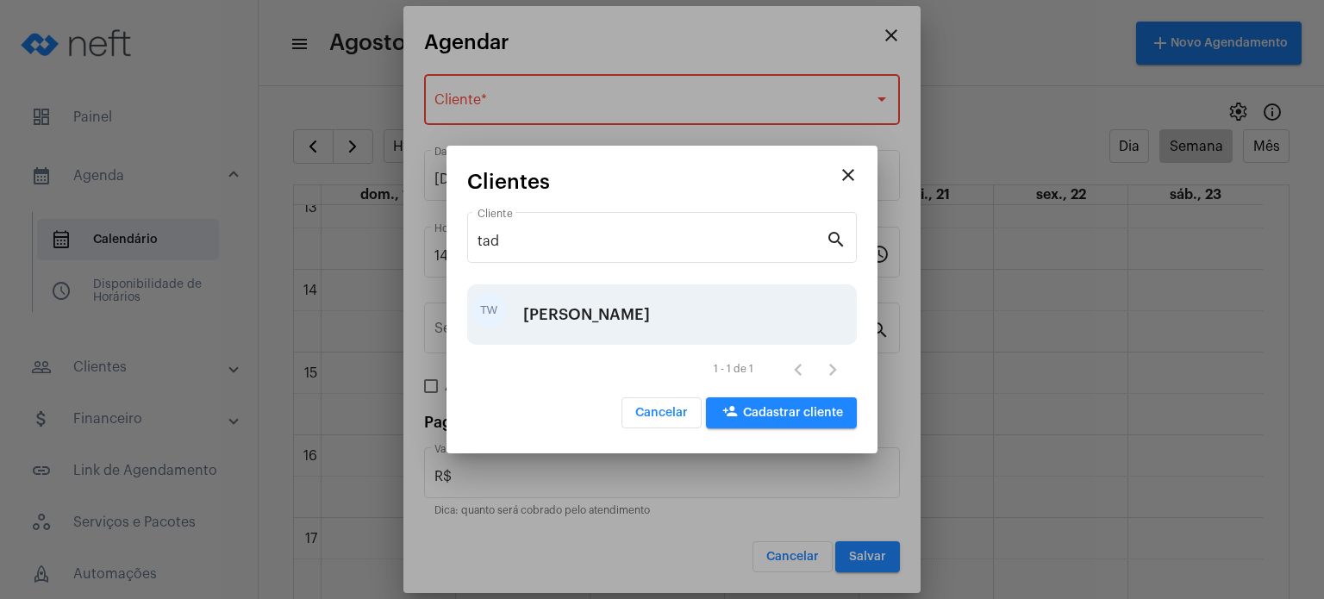
click at [630, 296] on div "[PERSON_NAME]" at bounding box center [586, 315] width 127 height 52
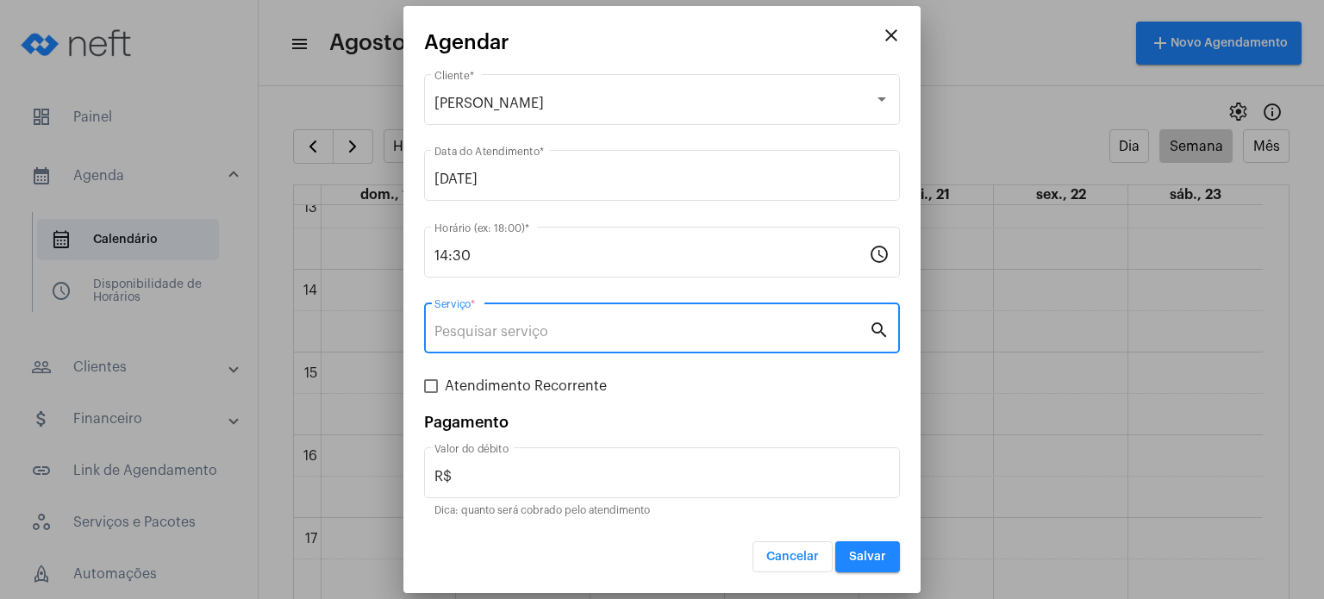
click at [622, 337] on input "Serviço *" at bounding box center [652, 332] width 435 height 16
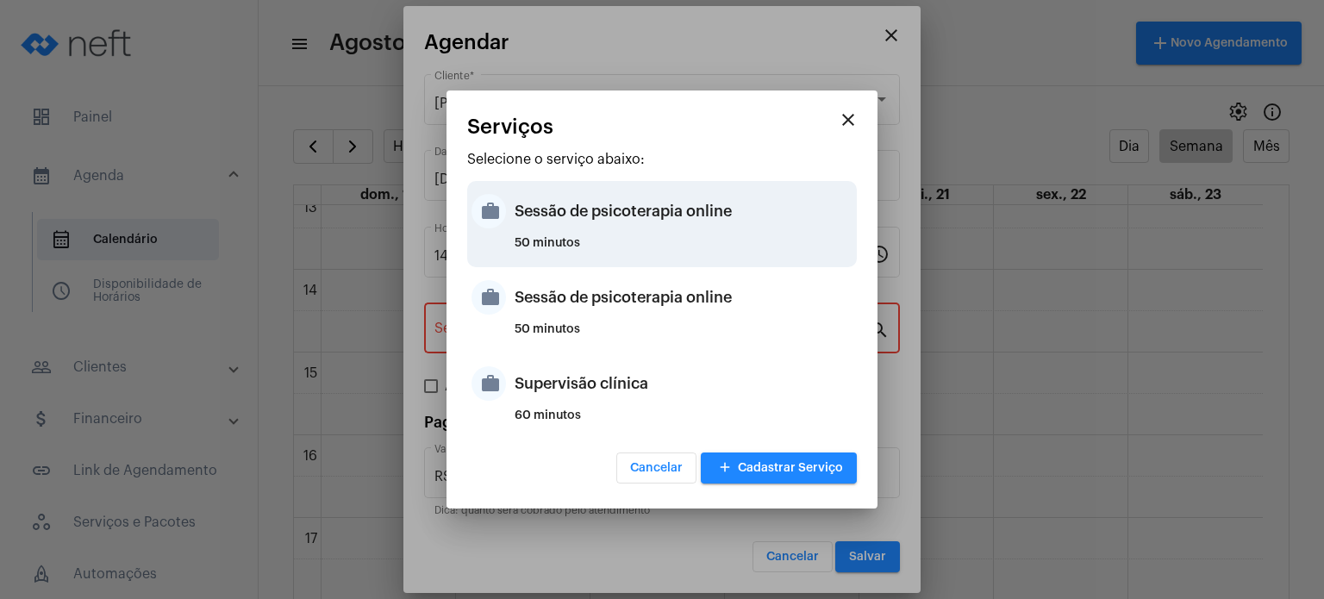
click at [623, 253] on div "50 minutos" at bounding box center [684, 250] width 338 height 26
type input "Sessão de psicoterapia online"
type input "R$ 230"
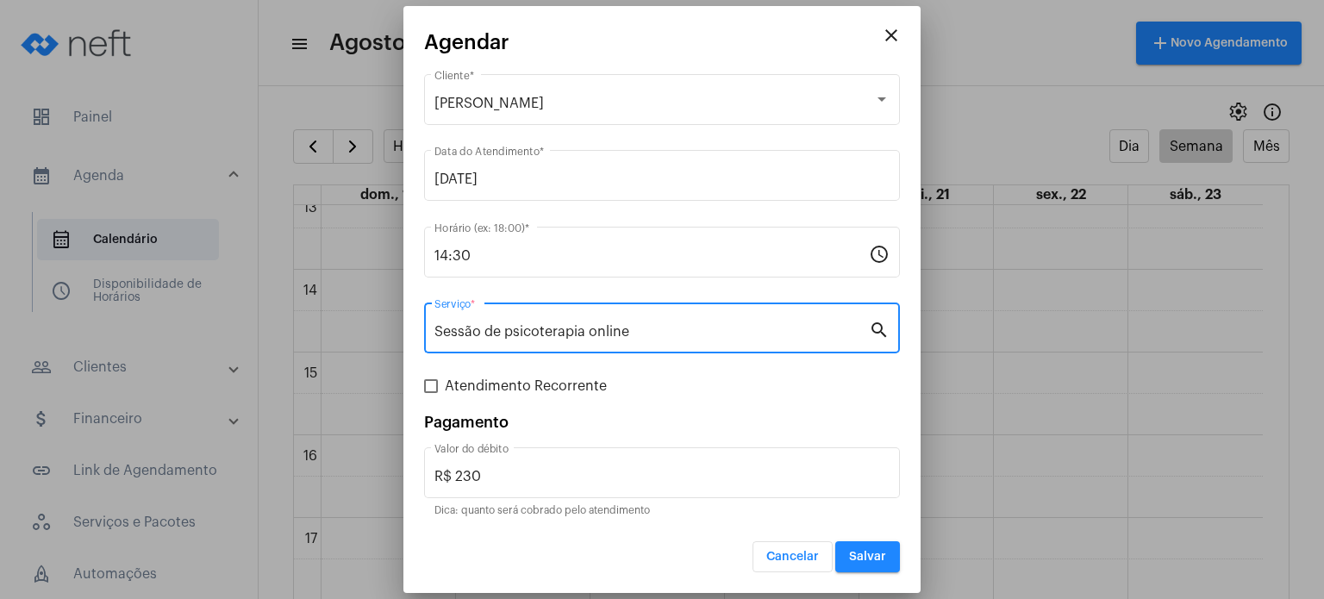
click at [872, 565] on button "Salvar" at bounding box center [867, 556] width 65 height 31
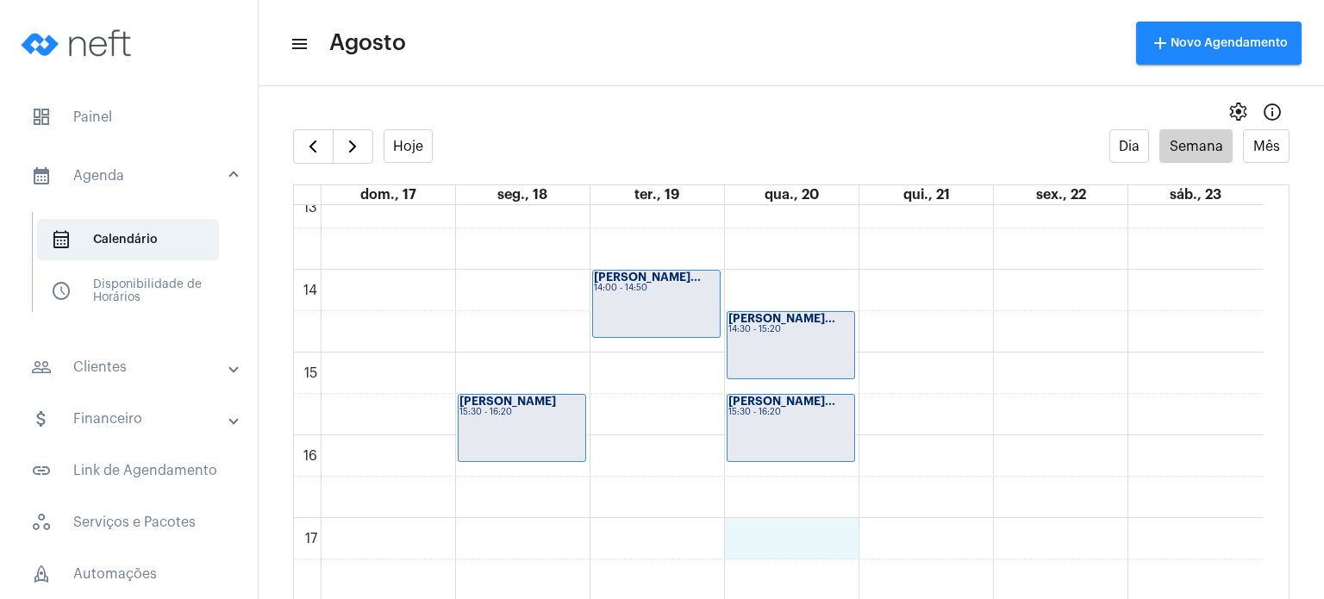
click at [766, 538] on div "00 01 02 03 04 05 06 07 08 09 10 11 12 13 14 15 16 17 18 19 20 21 22 23 Izzi Vi…" at bounding box center [778, 104] width 969 height 1986
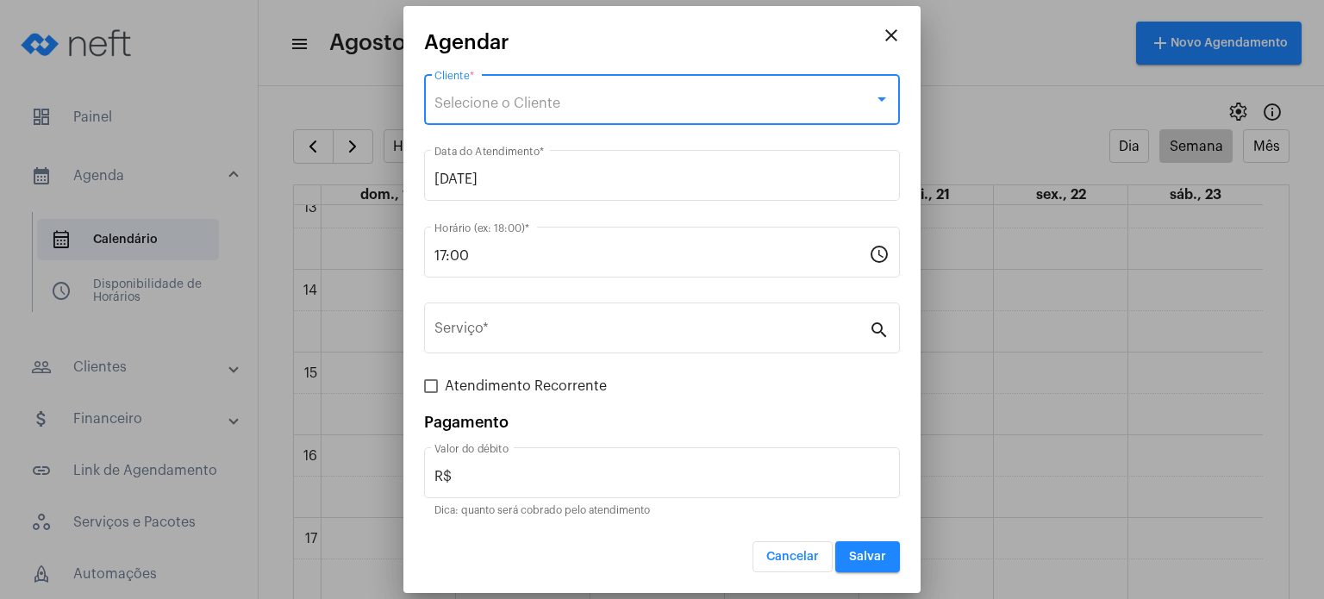
click at [574, 109] on div "Selecione o Cliente" at bounding box center [655, 104] width 440 height 16
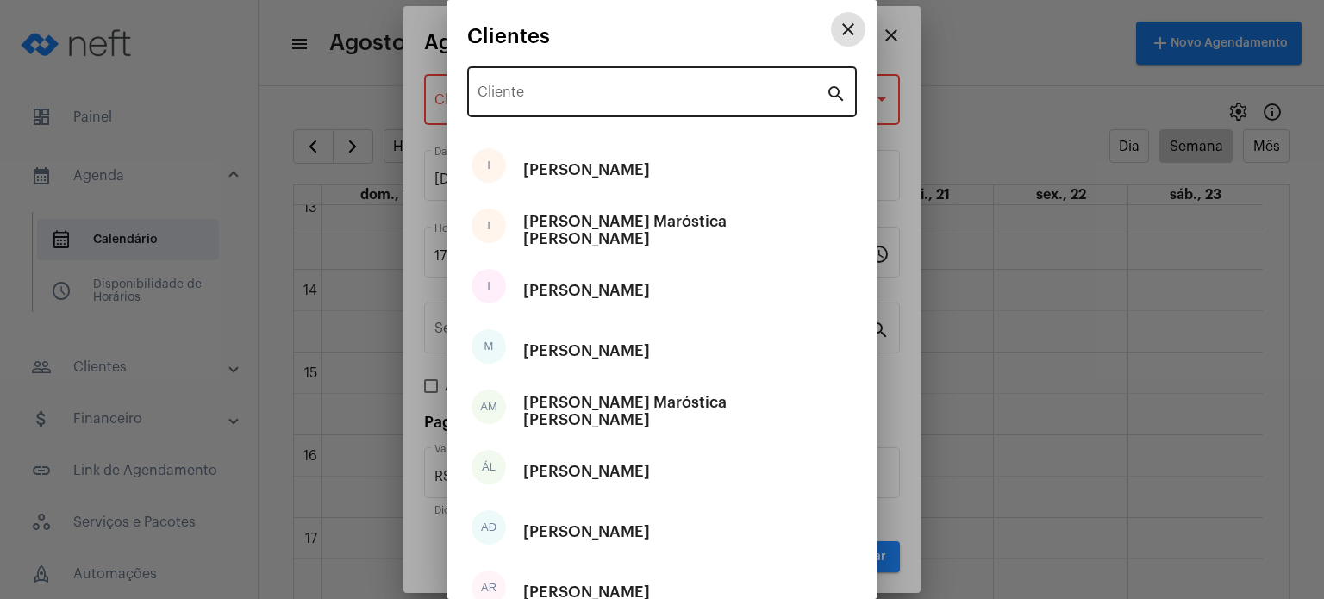
click at [564, 91] on input "Cliente" at bounding box center [652, 96] width 348 height 16
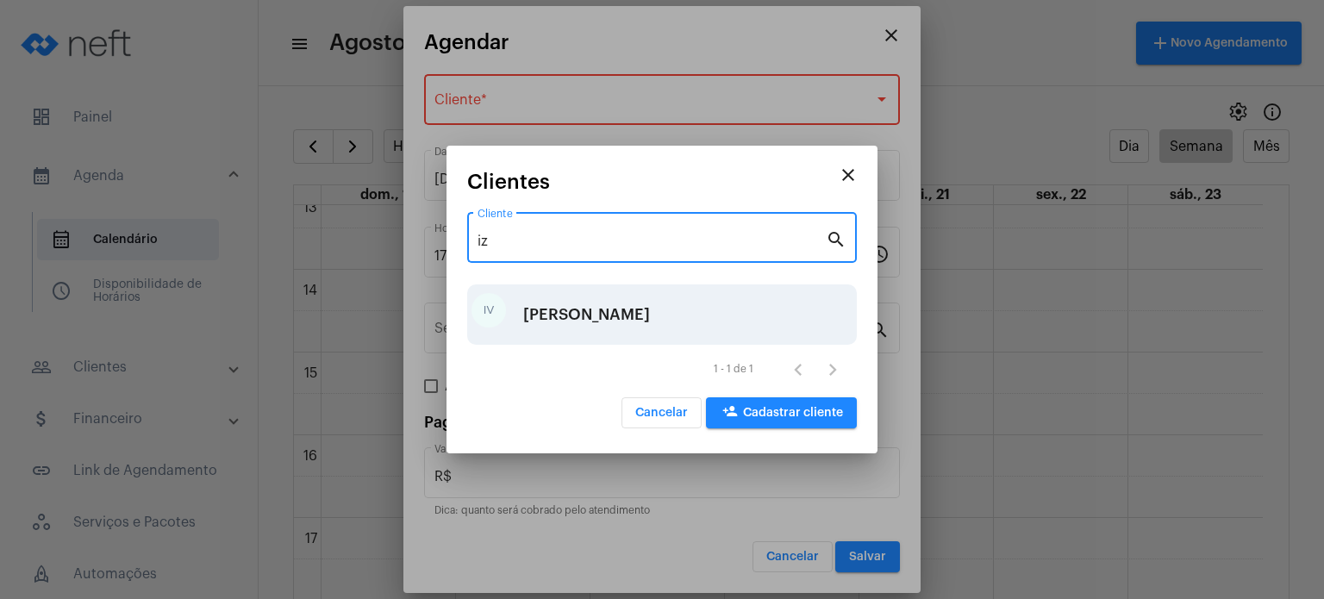
type input "iz"
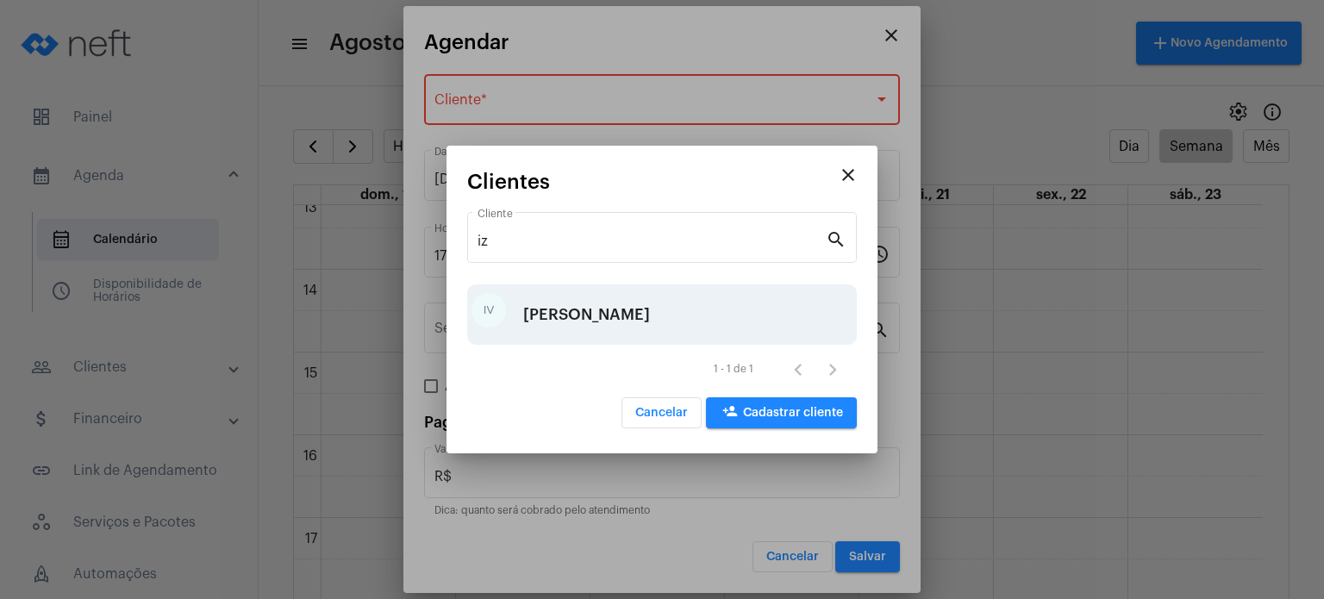
click at [586, 325] on div "[PERSON_NAME]" at bounding box center [586, 315] width 127 height 52
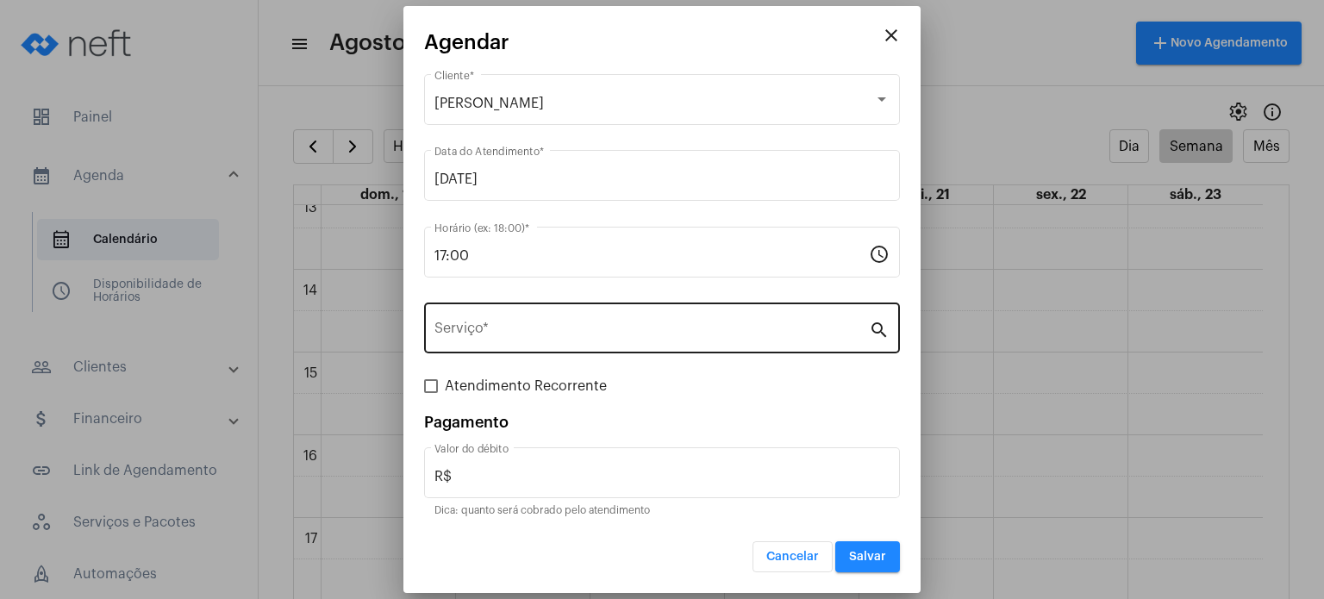
click at [648, 343] on div "Serviço *" at bounding box center [652, 326] width 435 height 54
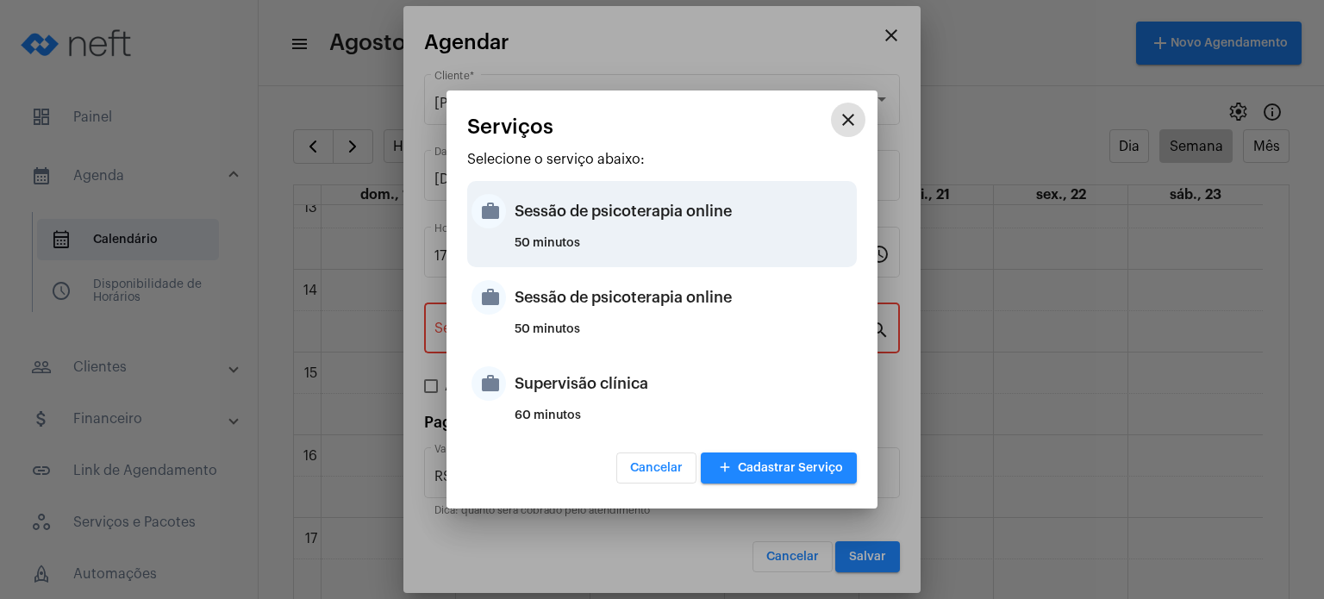
click at [610, 221] on div "Sessão de psicoterapia online" at bounding box center [684, 211] width 338 height 52
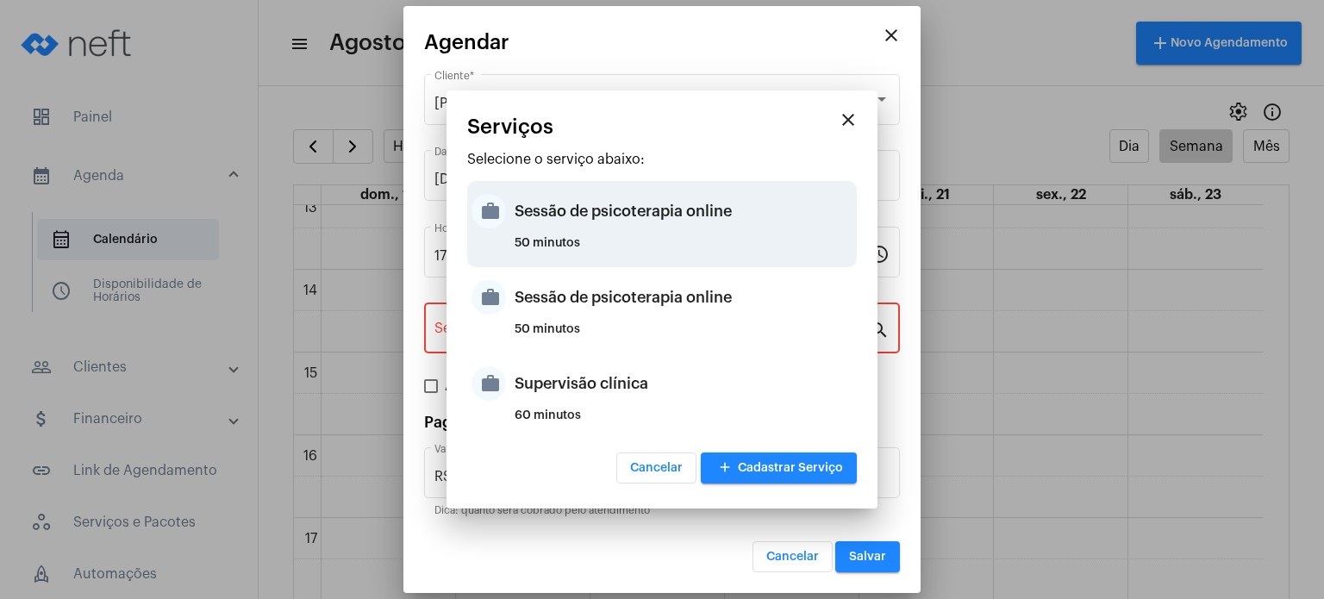
type input "Sessão de psicoterapia online"
type input "R$ 230"
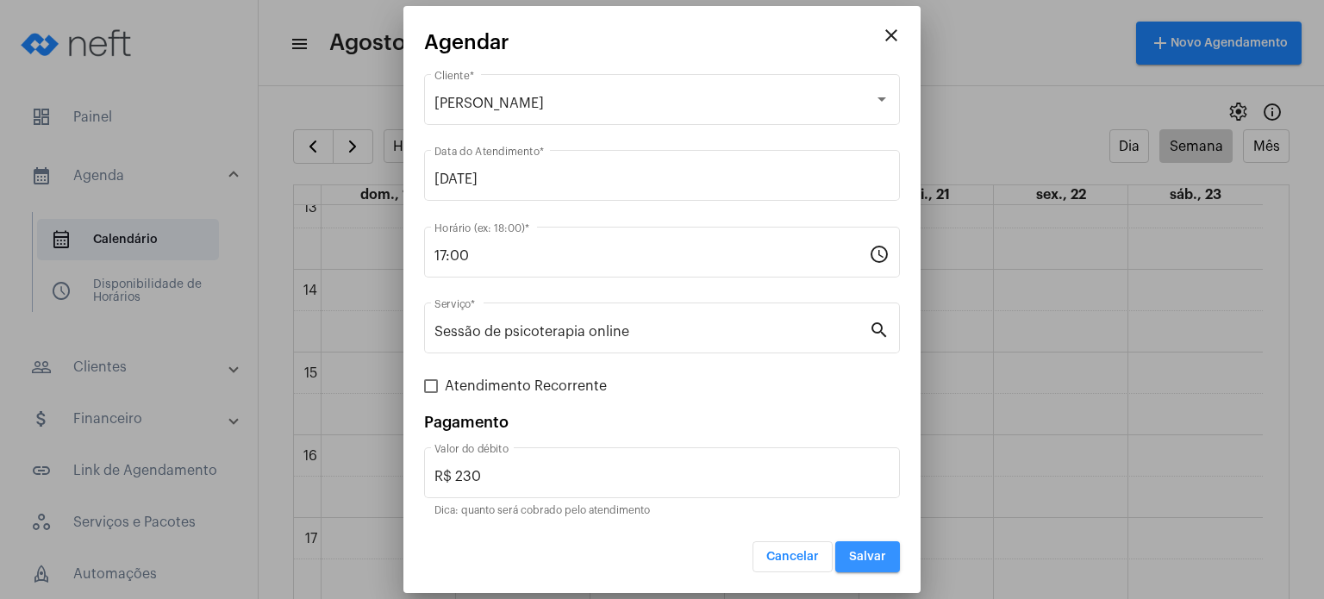
click at [878, 558] on span "Salvar" at bounding box center [867, 557] width 37 height 12
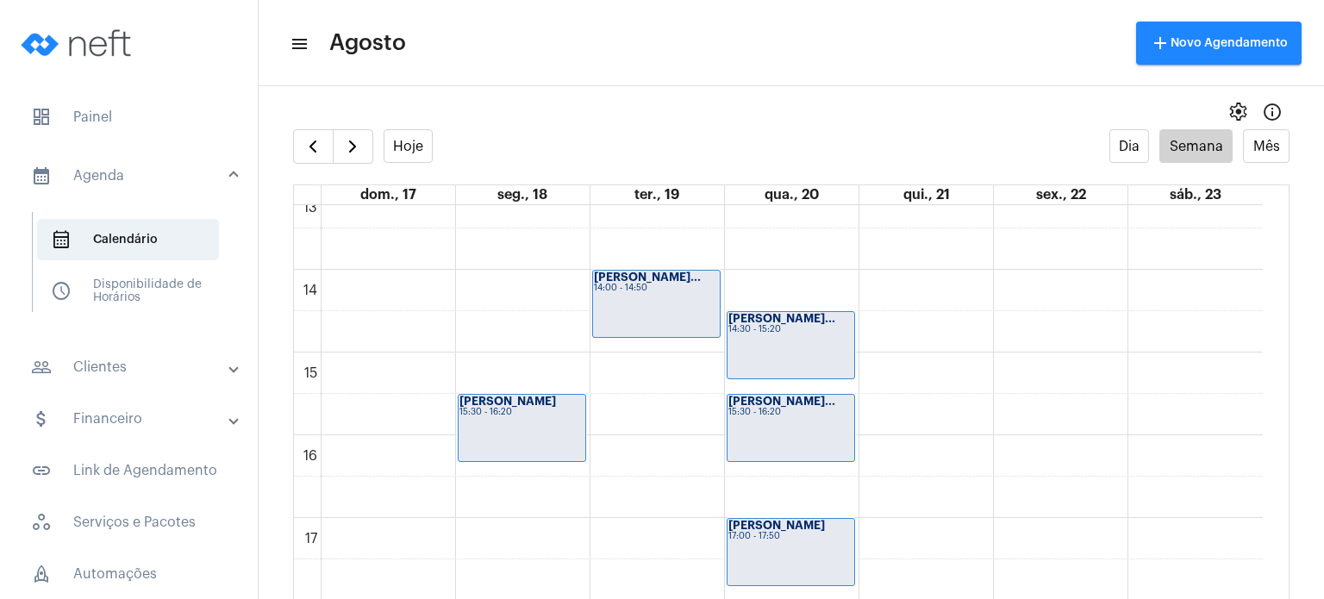
click at [532, 441] on div "[PERSON_NAME] 15:30 - 16:20" at bounding box center [522, 428] width 127 height 66
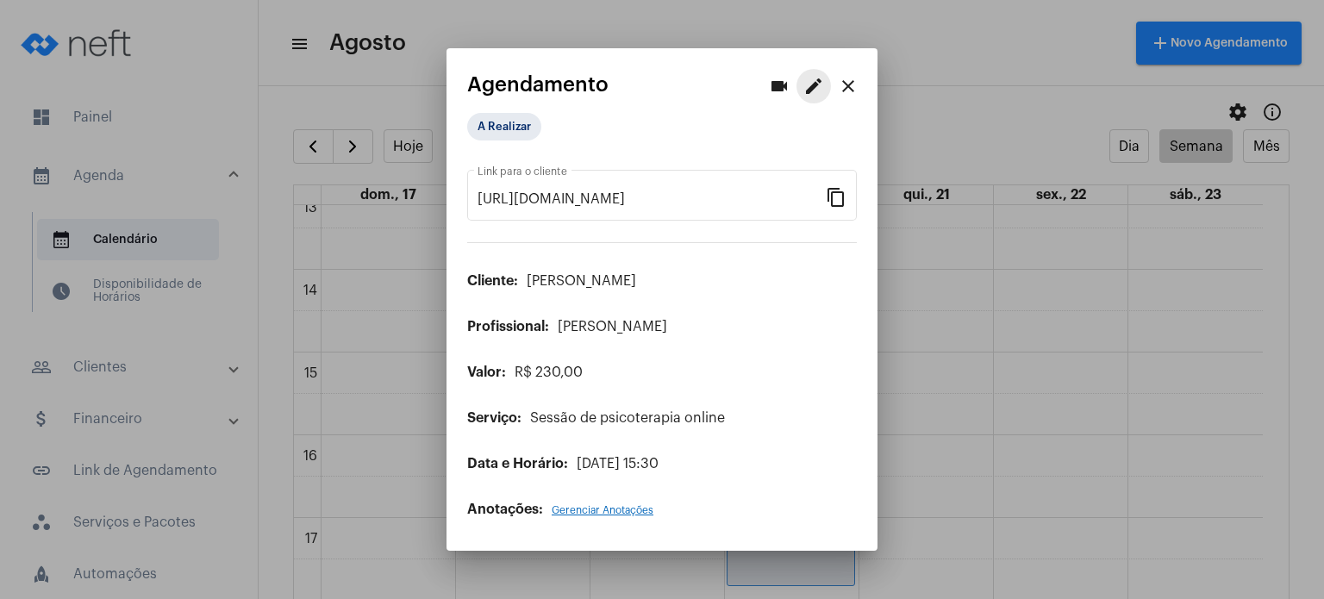
click at [805, 82] on mat-icon "edit" at bounding box center [814, 86] width 21 height 21
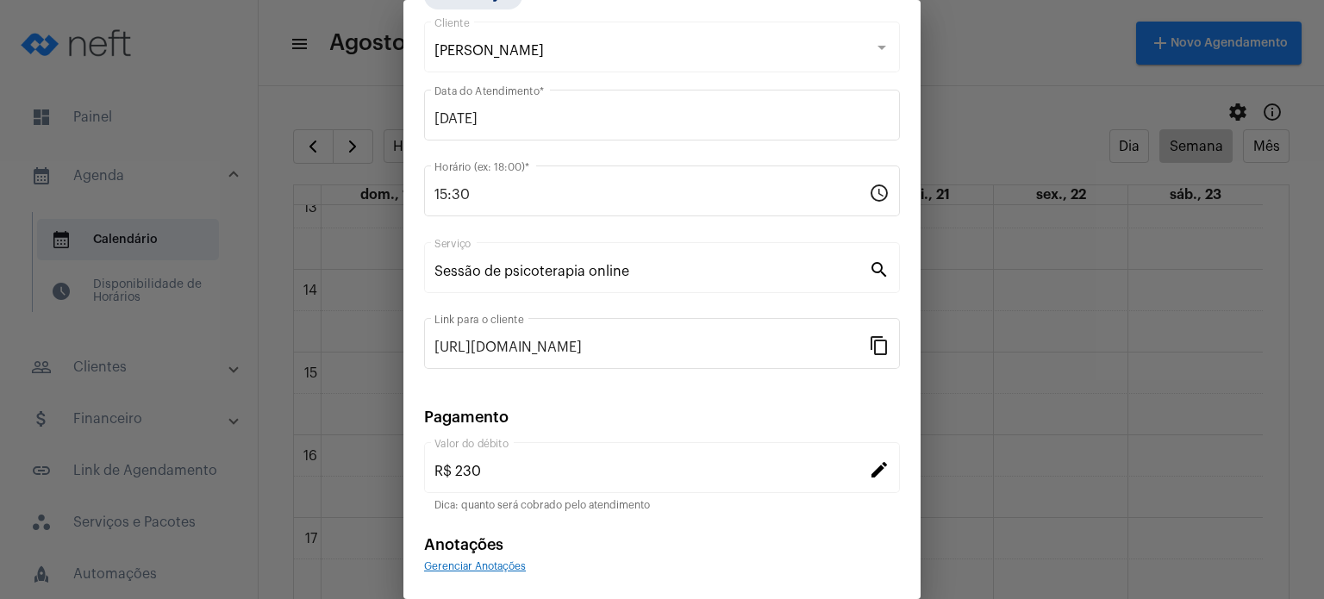
scroll to position [141, 0]
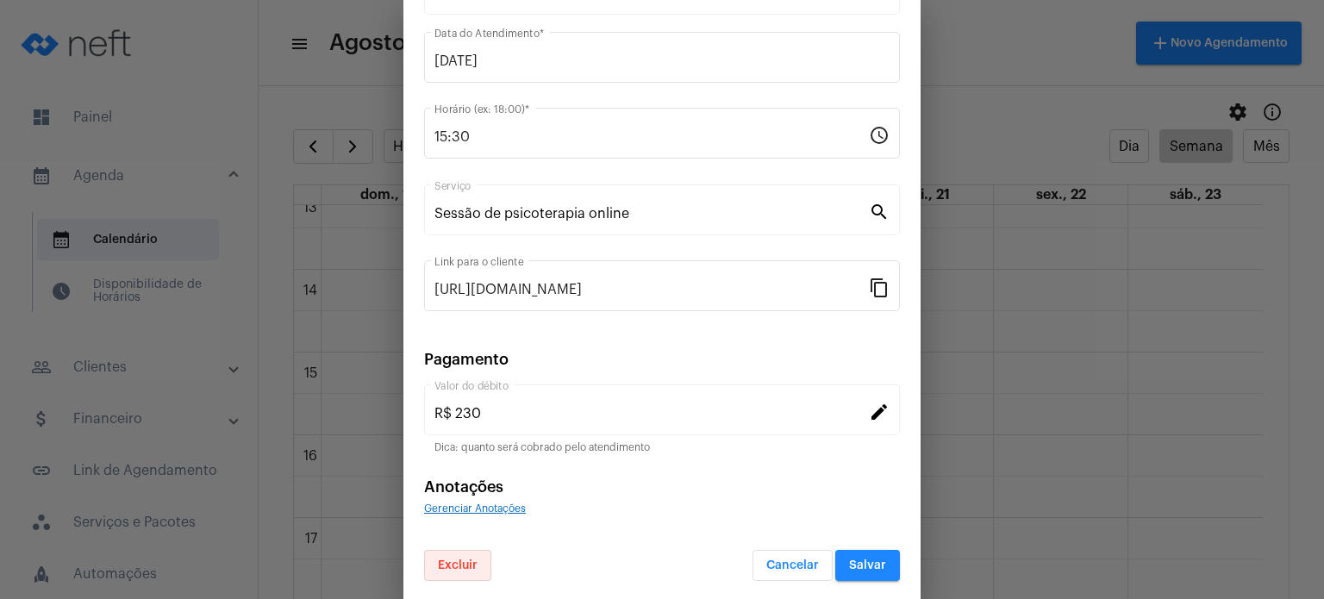
click at [453, 564] on span "Excluir" at bounding box center [458, 566] width 40 height 12
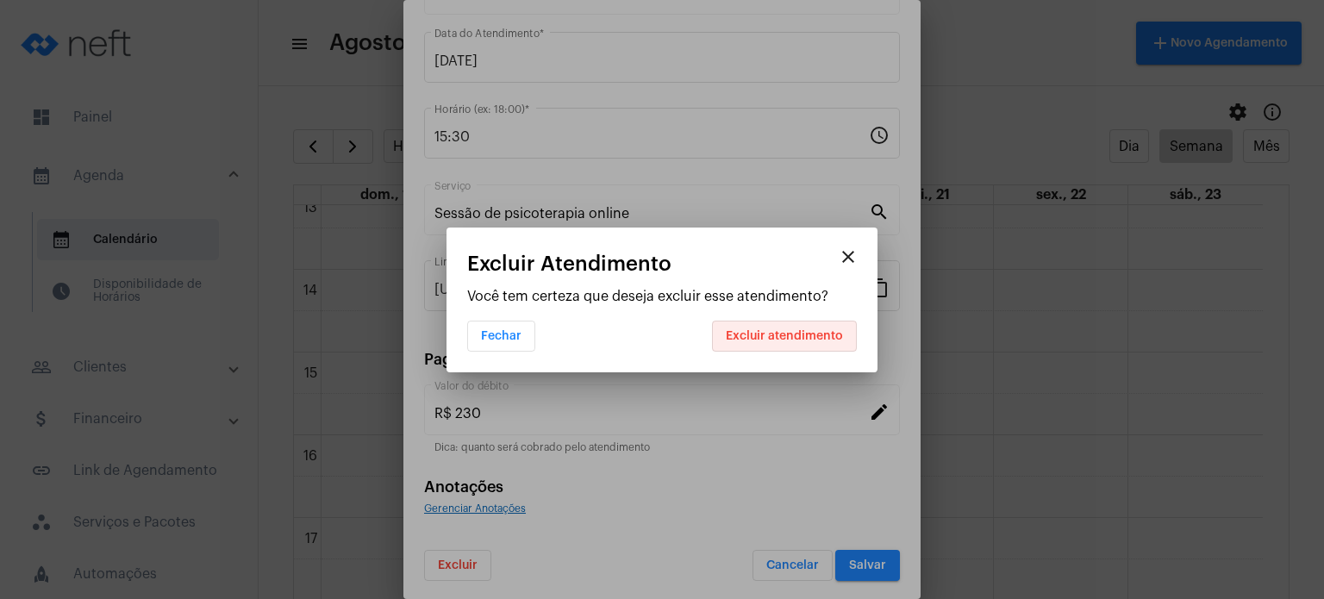
click at [801, 335] on span "Excluir atendimento" at bounding box center [784, 336] width 117 height 12
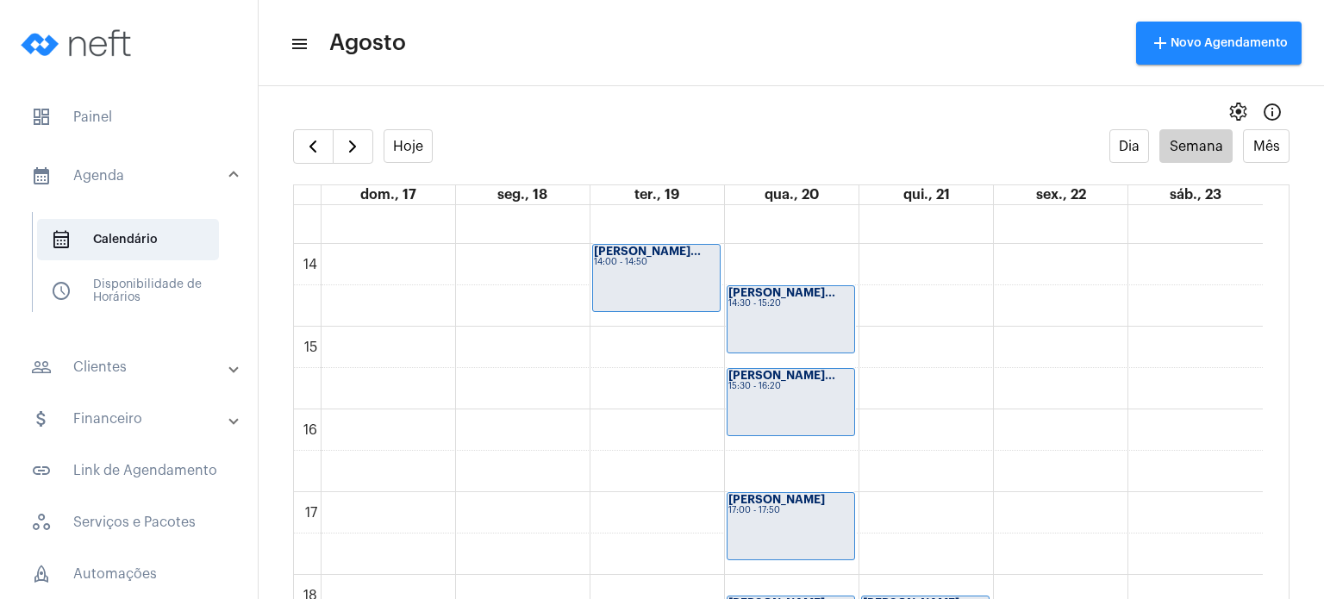
scroll to position [1113, 0]
